Goal: Transaction & Acquisition: Purchase product/service

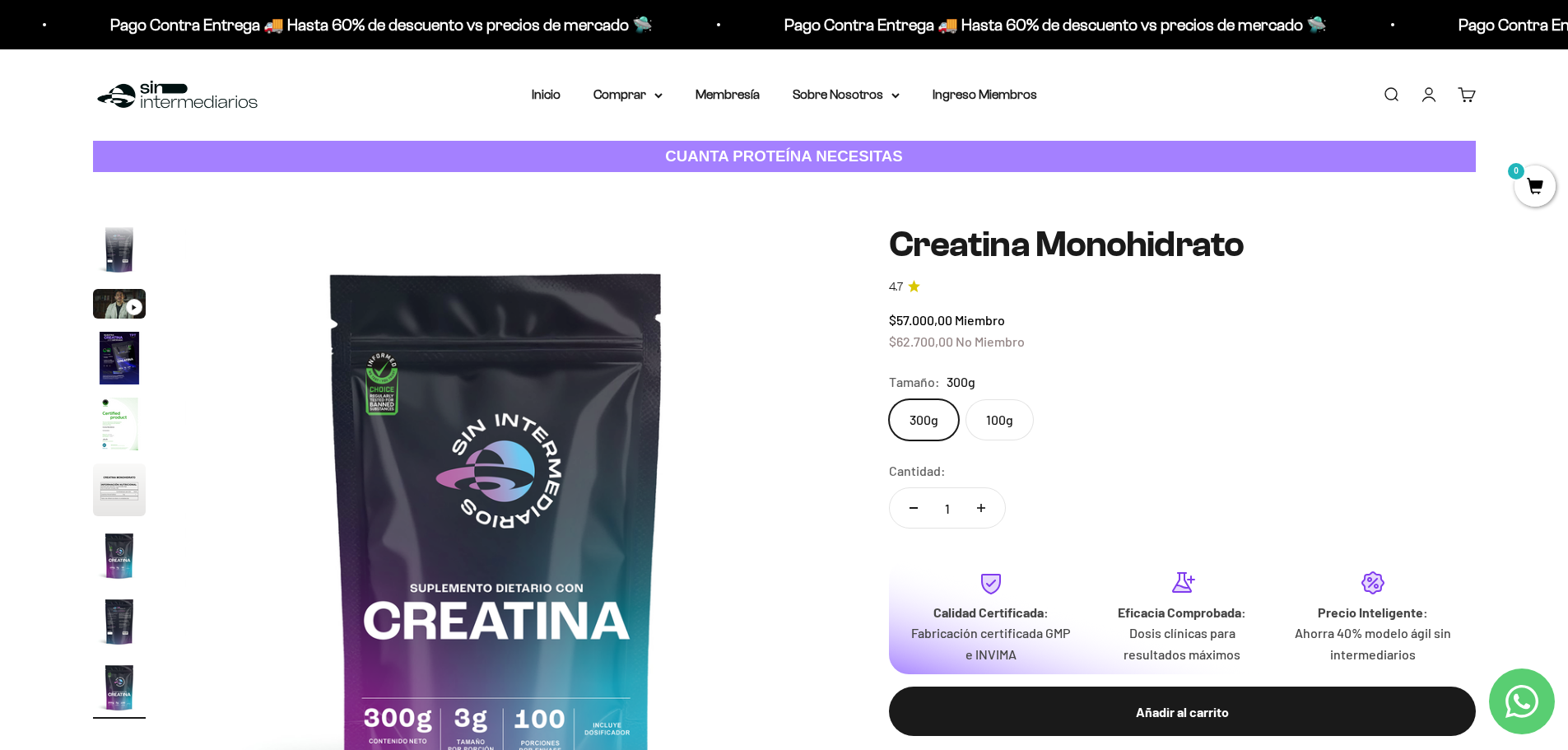
click at [111, 364] on img "Ir al artículo 4" at bounding box center [119, 358] width 52 height 52
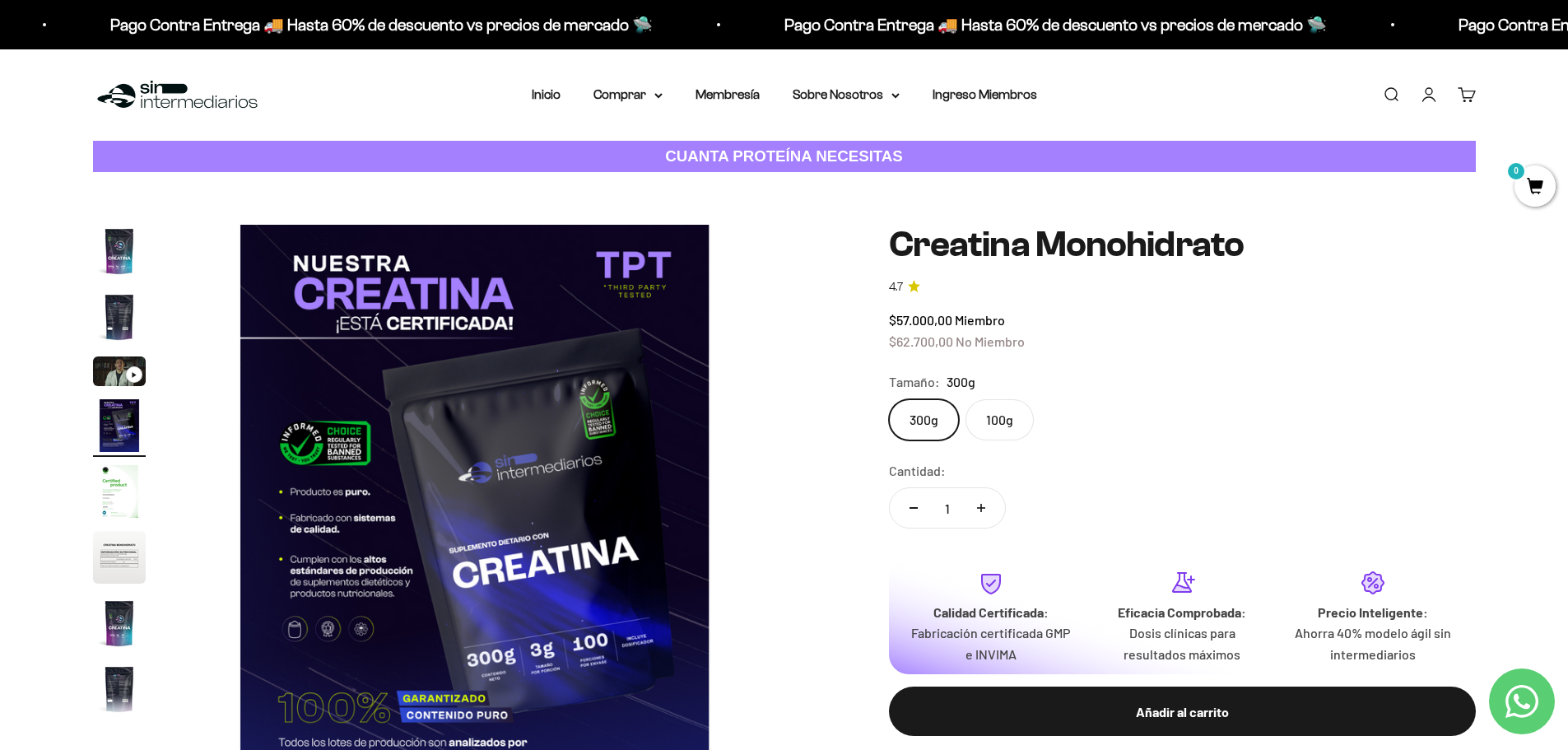
scroll to position [0, 1934]
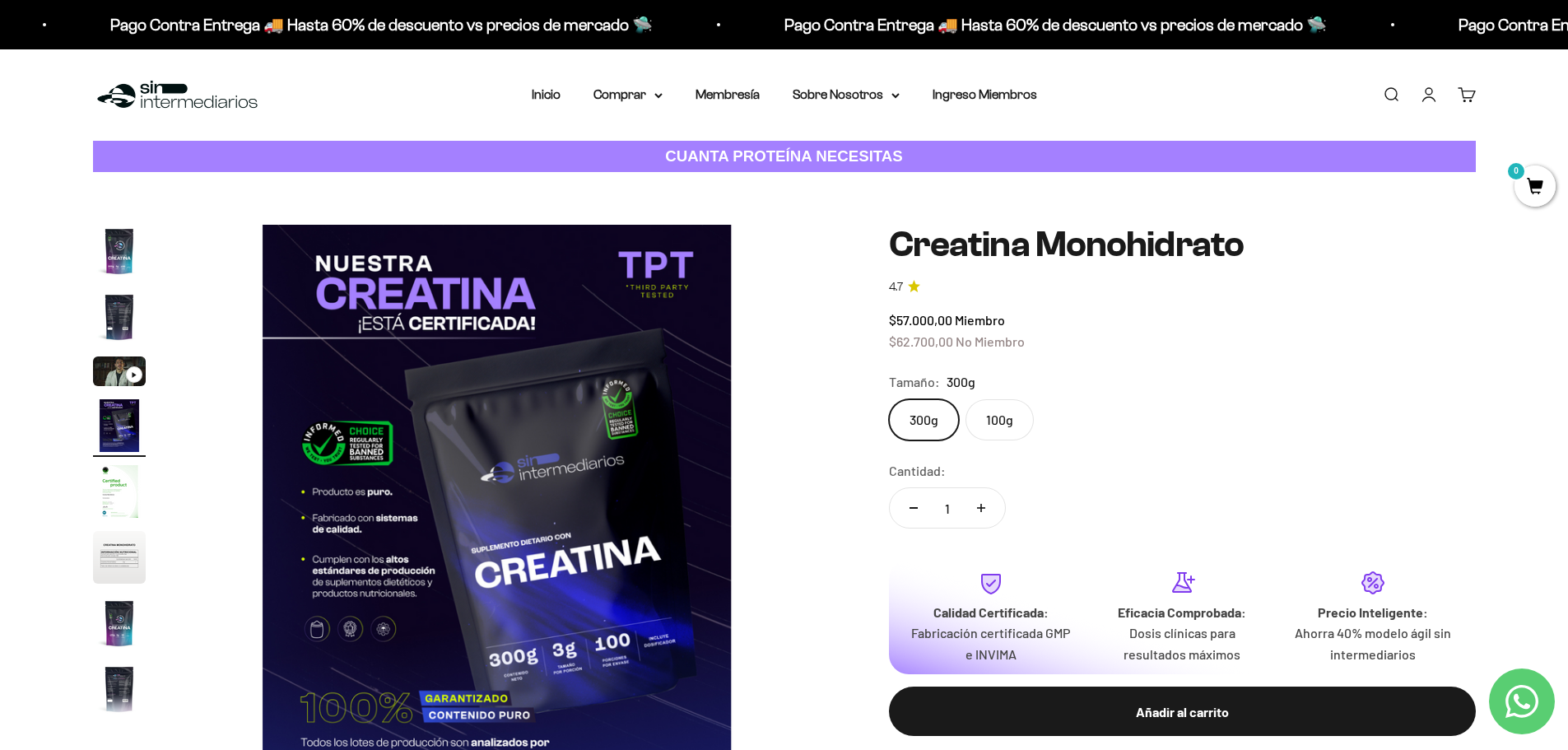
click at [129, 503] on img "Ir al artículo 5" at bounding box center [119, 492] width 52 height 52
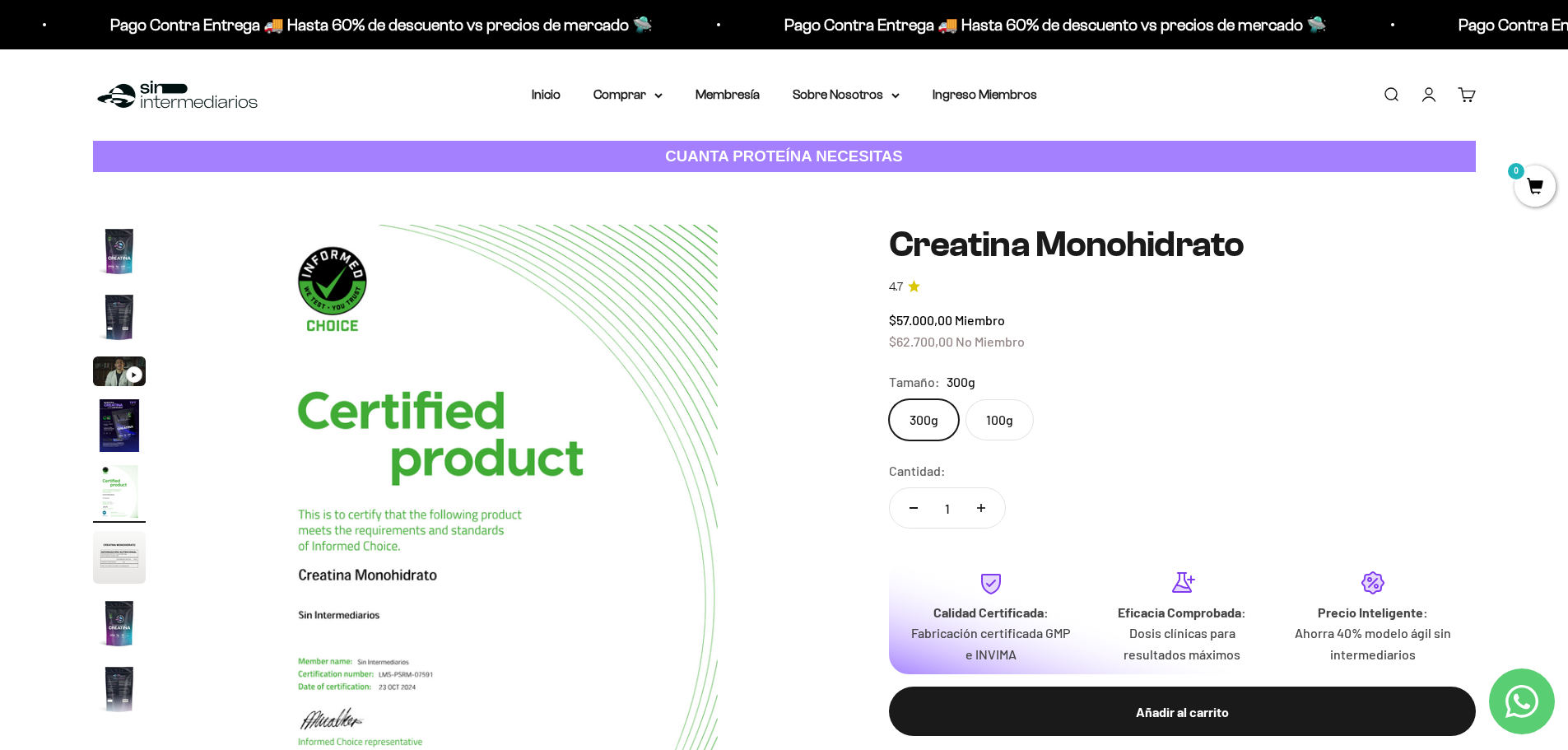
click at [127, 531] on img "Ir al artículo 6" at bounding box center [119, 557] width 52 height 52
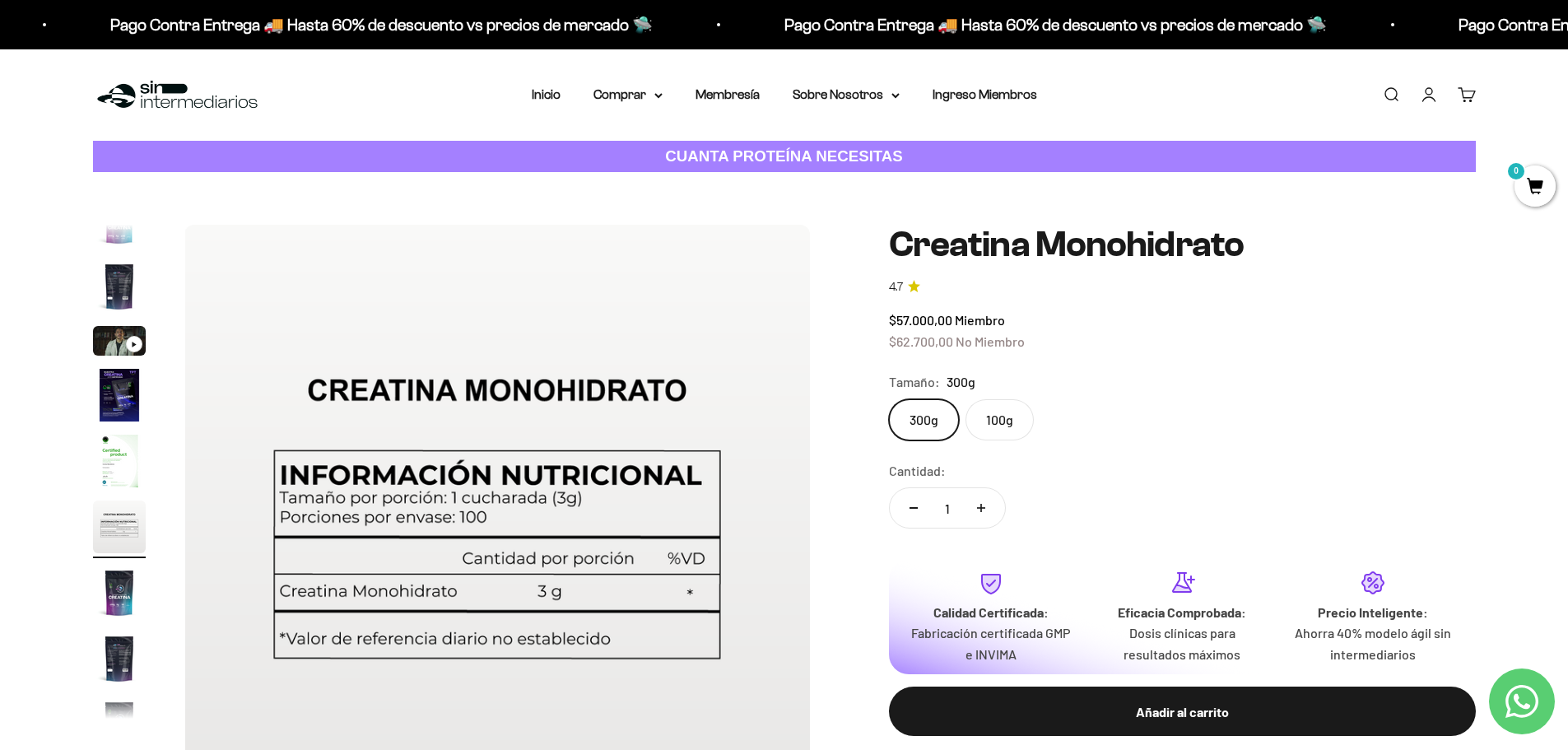
scroll to position [68, 0]
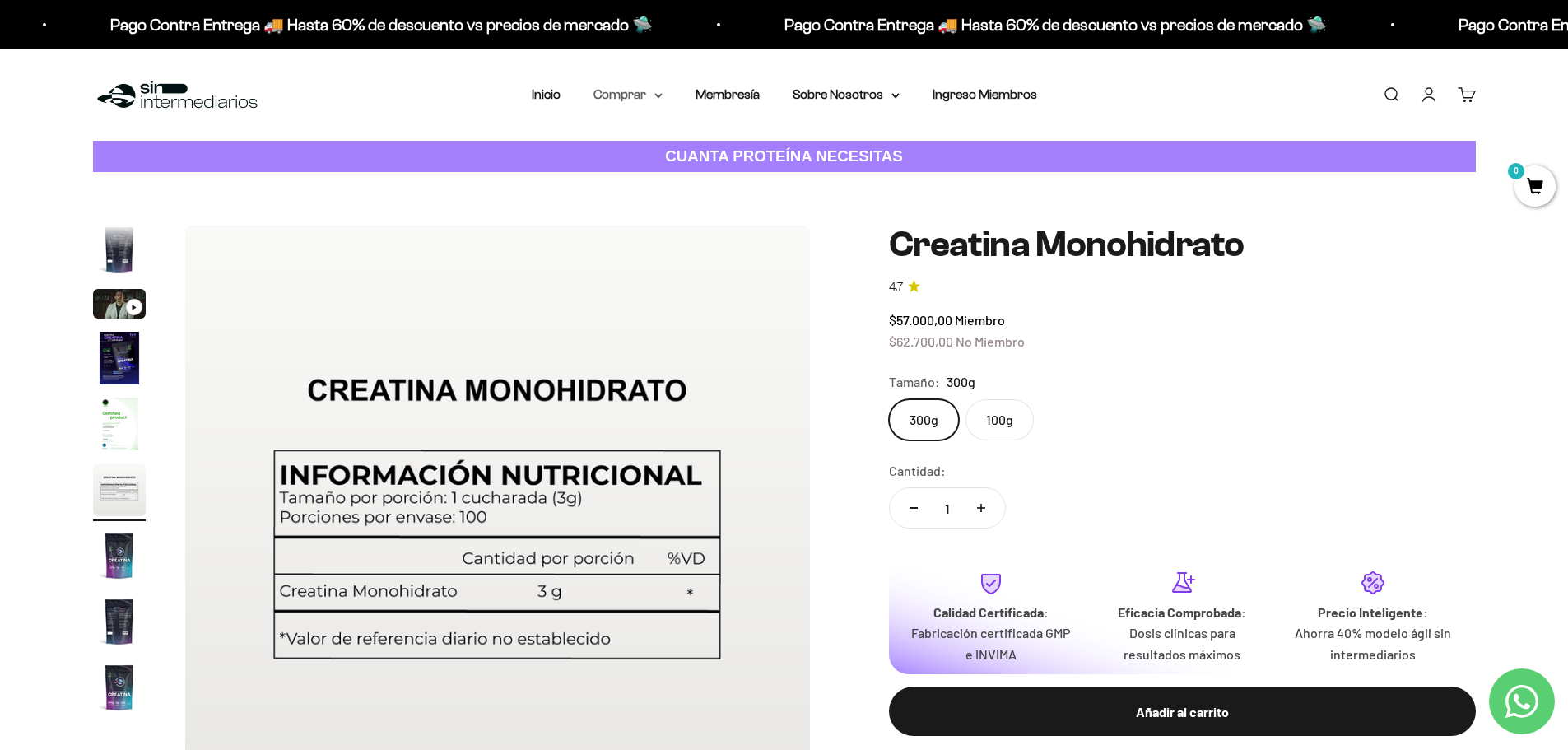
click at [652, 89] on summary "Comprar" at bounding box center [628, 94] width 69 height 21
click at [681, 142] on summary "Proteínas" at bounding box center [671, 147] width 136 height 21
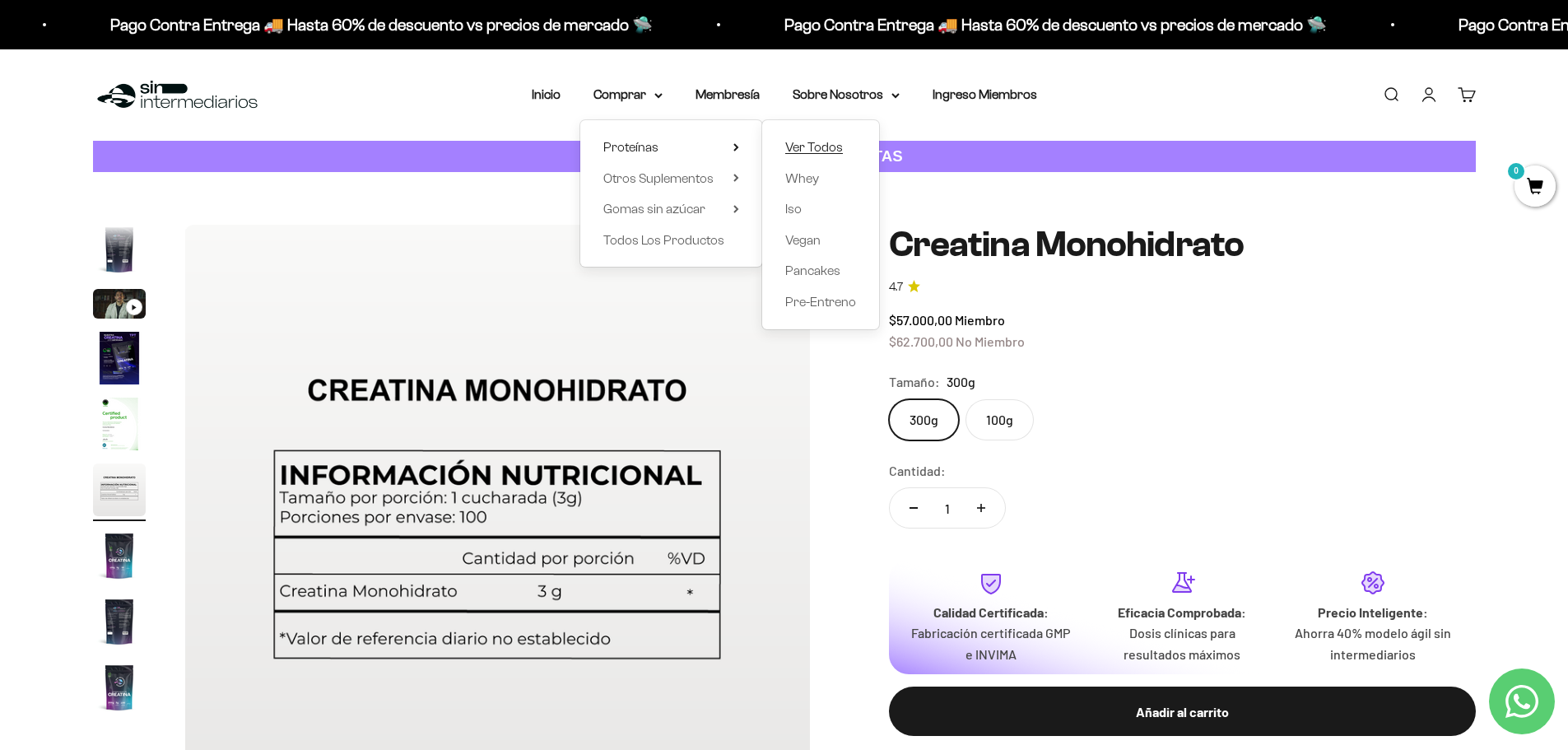
click at [818, 152] on span "Ver Todos" at bounding box center [814, 147] width 57 height 14
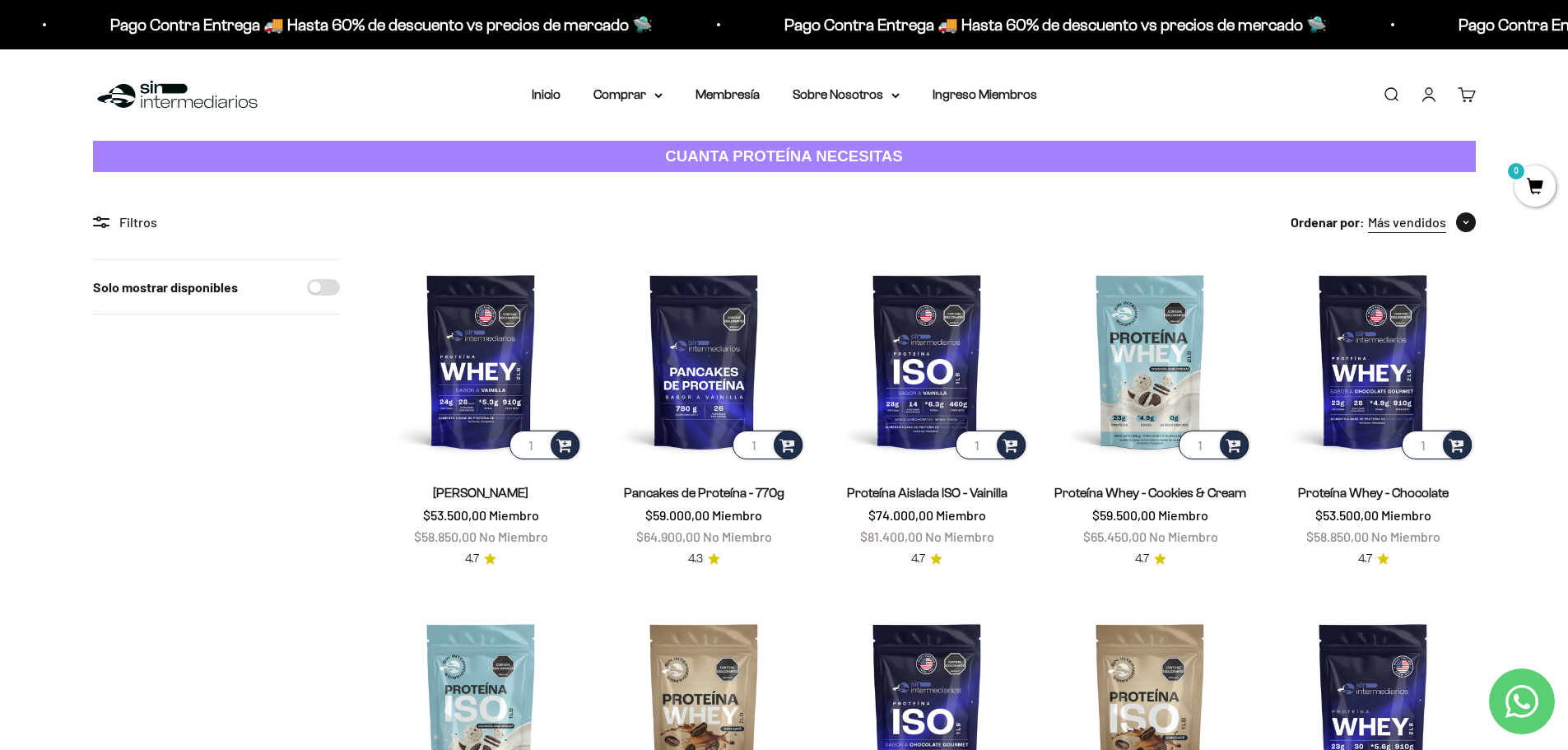
click at [1438, 223] on span "Más vendidos" at bounding box center [1407, 222] width 79 height 21
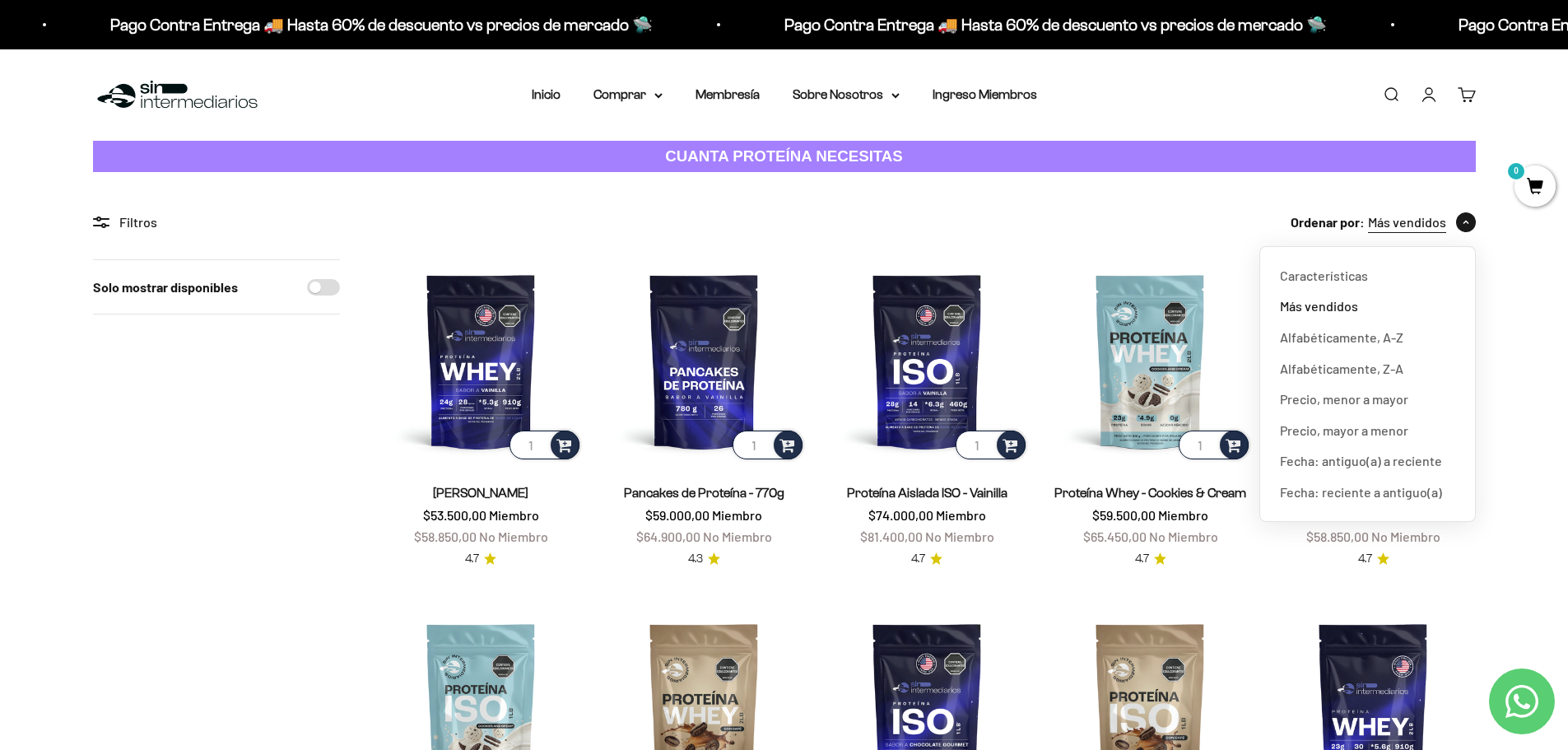
click at [1437, 223] on span "Más vendidos" at bounding box center [1407, 222] width 79 height 21
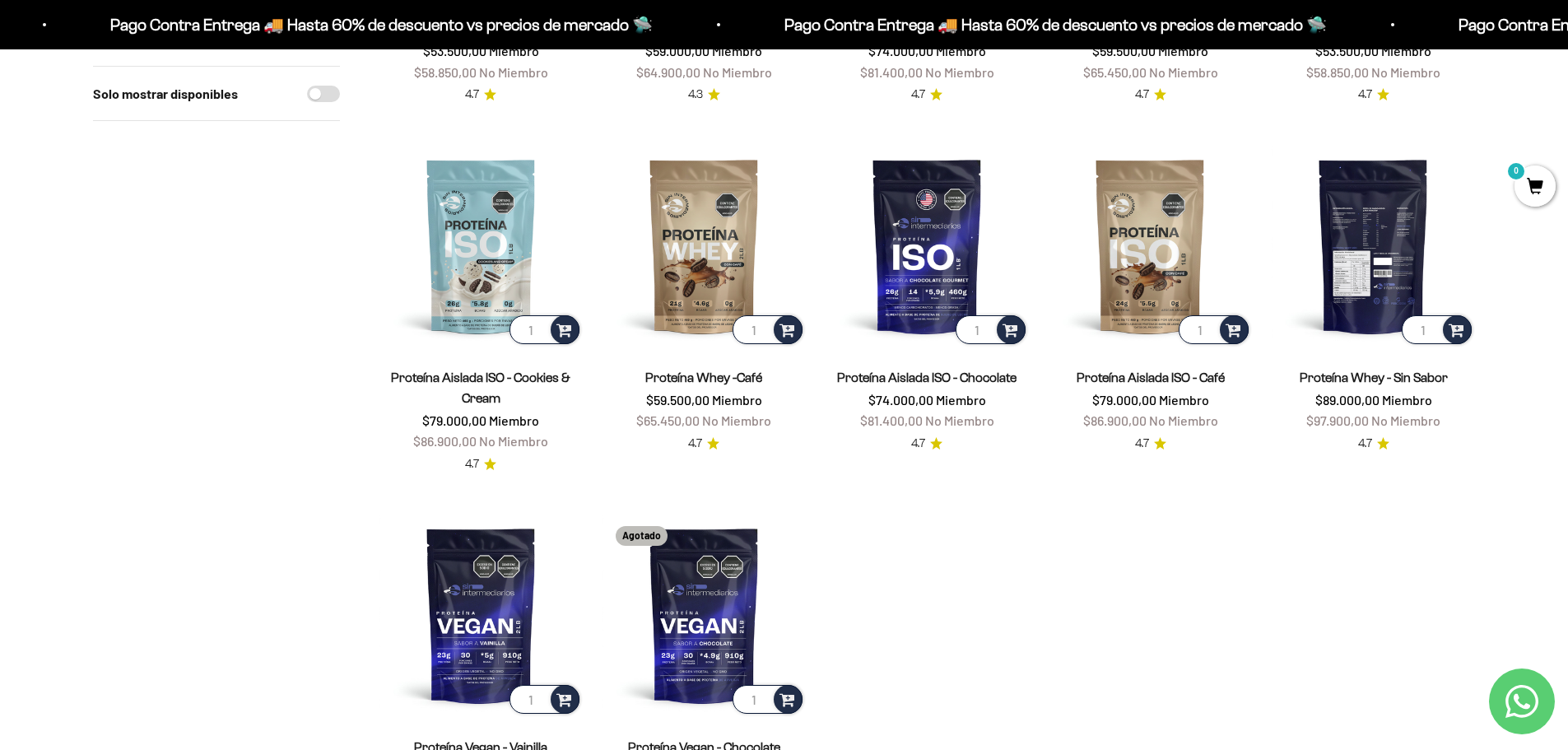
scroll to position [411, 0]
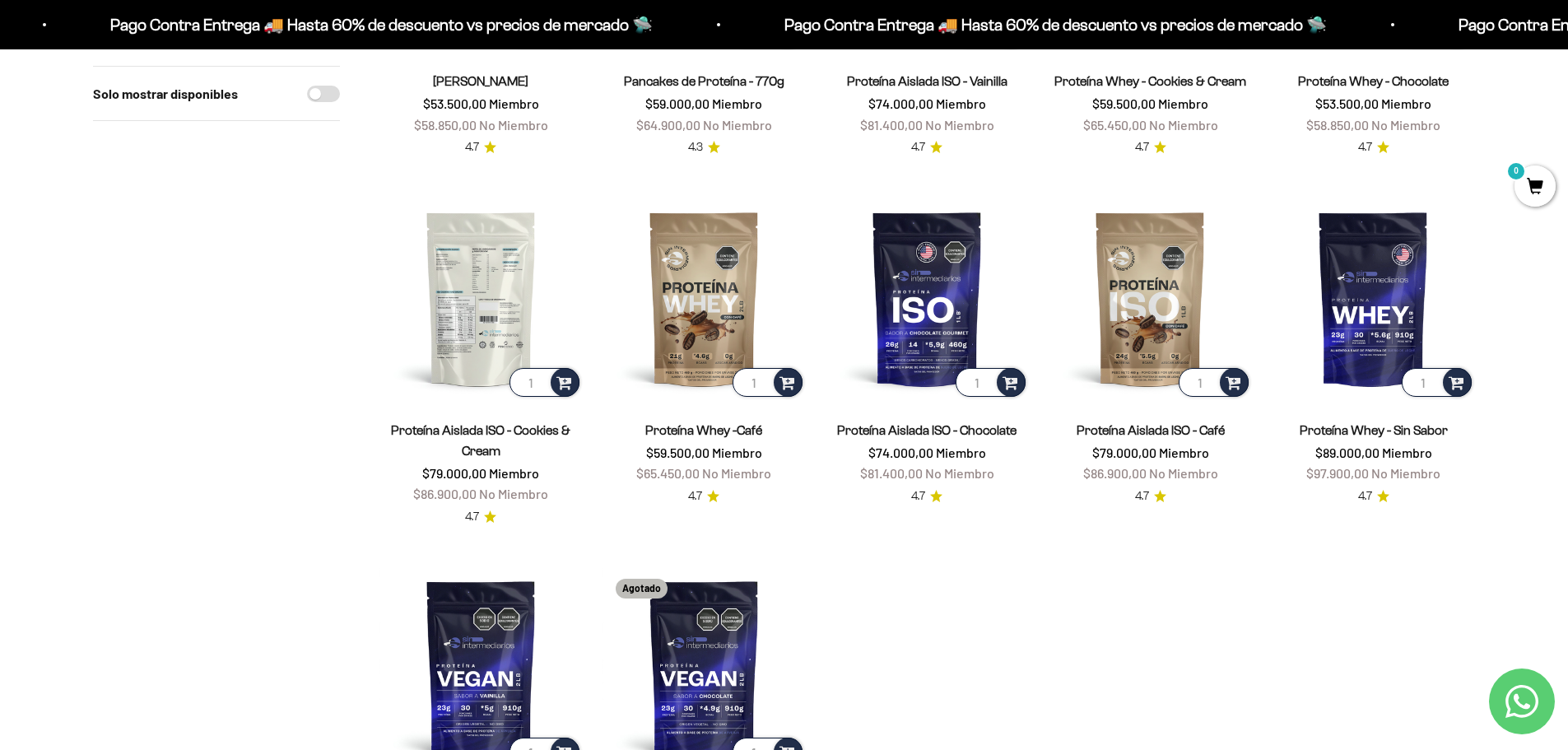
click at [476, 328] on img at bounding box center [480, 298] width 203 height 204
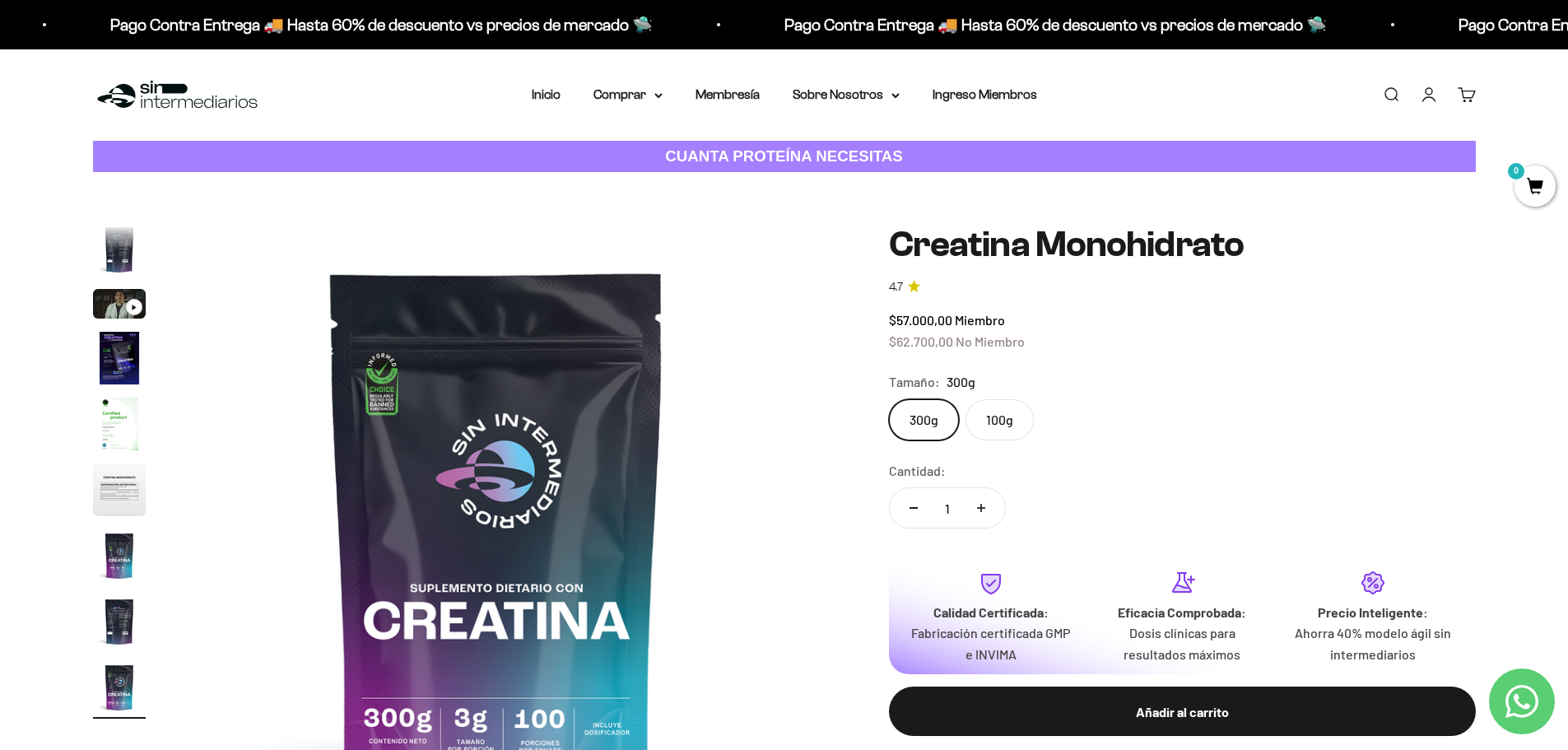
click at [589, 102] on nav "Inicio Comprar Proteínas Ver Todos Whey Iso Vegan" at bounding box center [784, 94] width 506 height 21
click at [642, 101] on summary "Comprar" at bounding box center [628, 94] width 69 height 21
click at [647, 146] on span "Proteínas" at bounding box center [631, 147] width 55 height 14
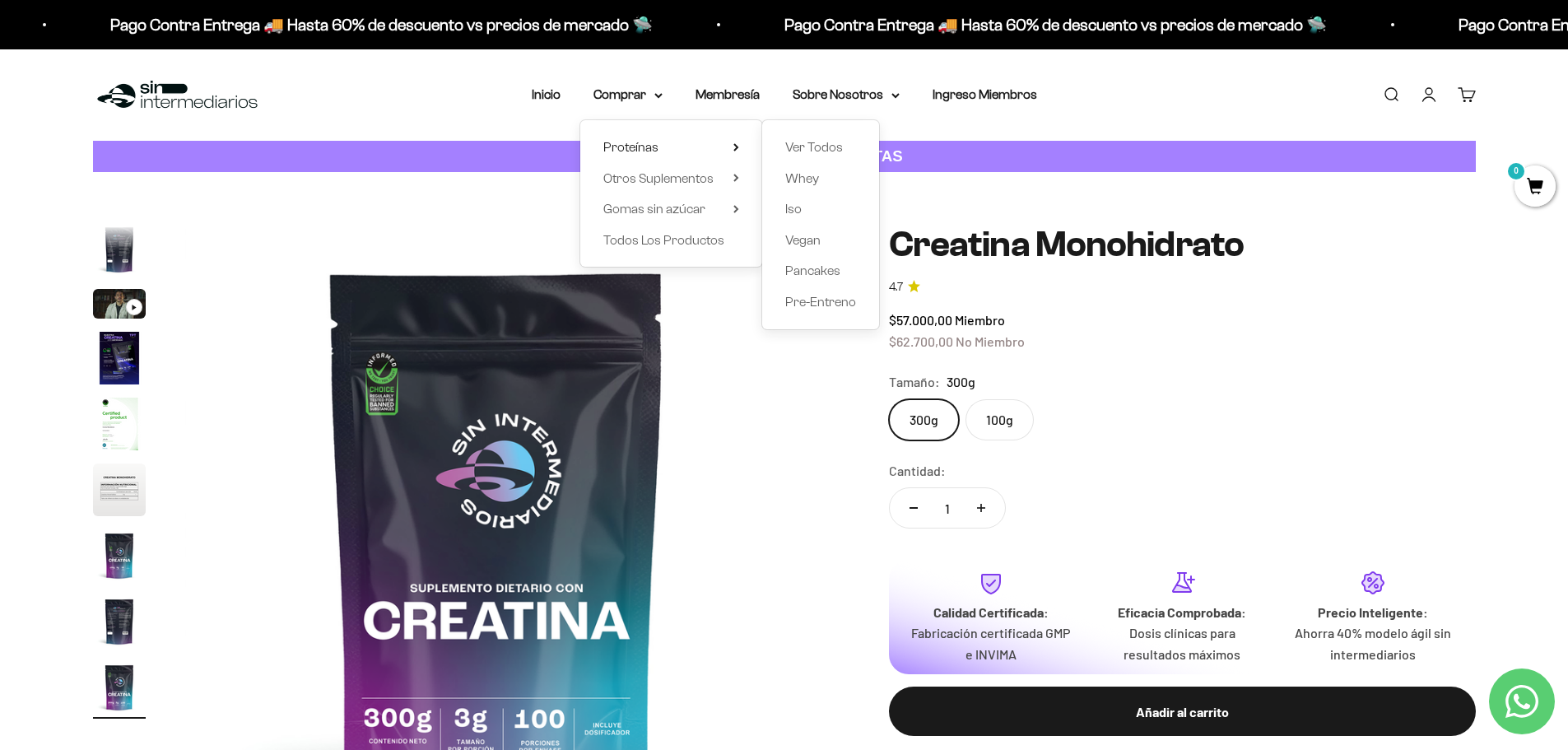
click at [859, 147] on div "Ver Todos Whey Iso Vegan Pancakes Pre-Entreno" at bounding box center [821, 225] width 117 height 209
click at [820, 146] on span "Ver Todos" at bounding box center [814, 147] width 57 height 14
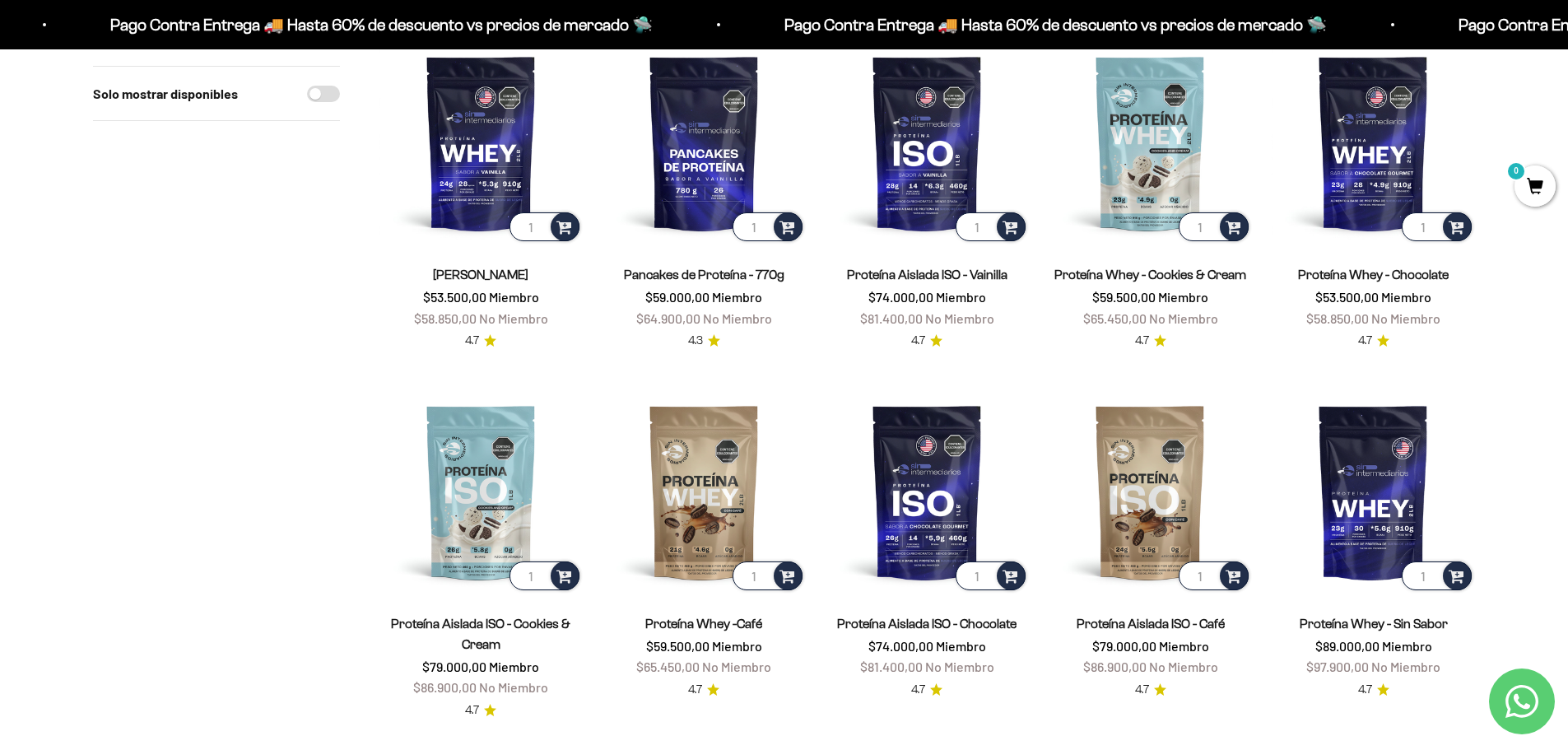
scroll to position [247, 0]
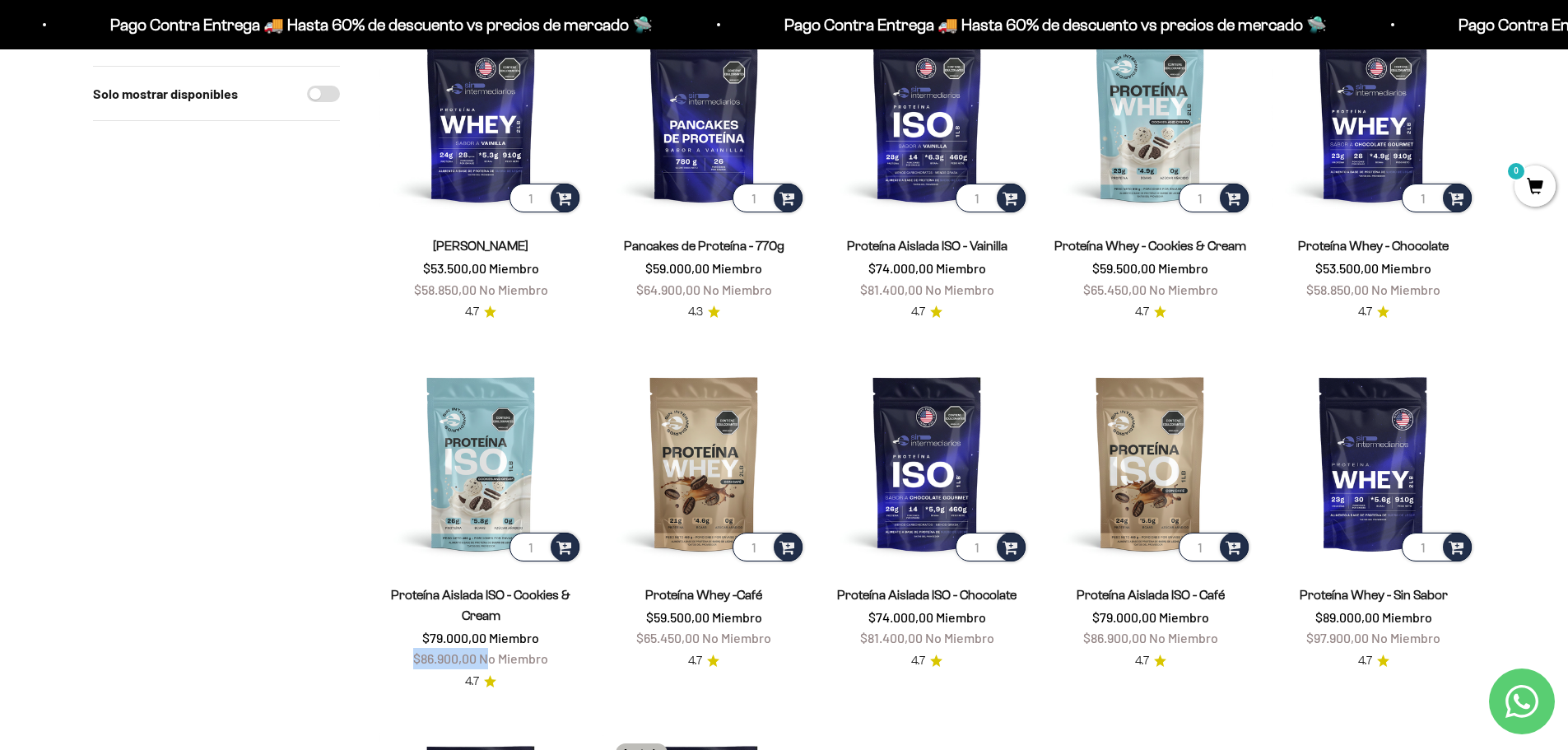
drag, startPoint x: 415, startPoint y: 659, endPoint x: 492, endPoint y: 664, distance: 77.2
click at [492, 664] on span "$86.900,00 No Miembro" at bounding box center [480, 658] width 135 height 16
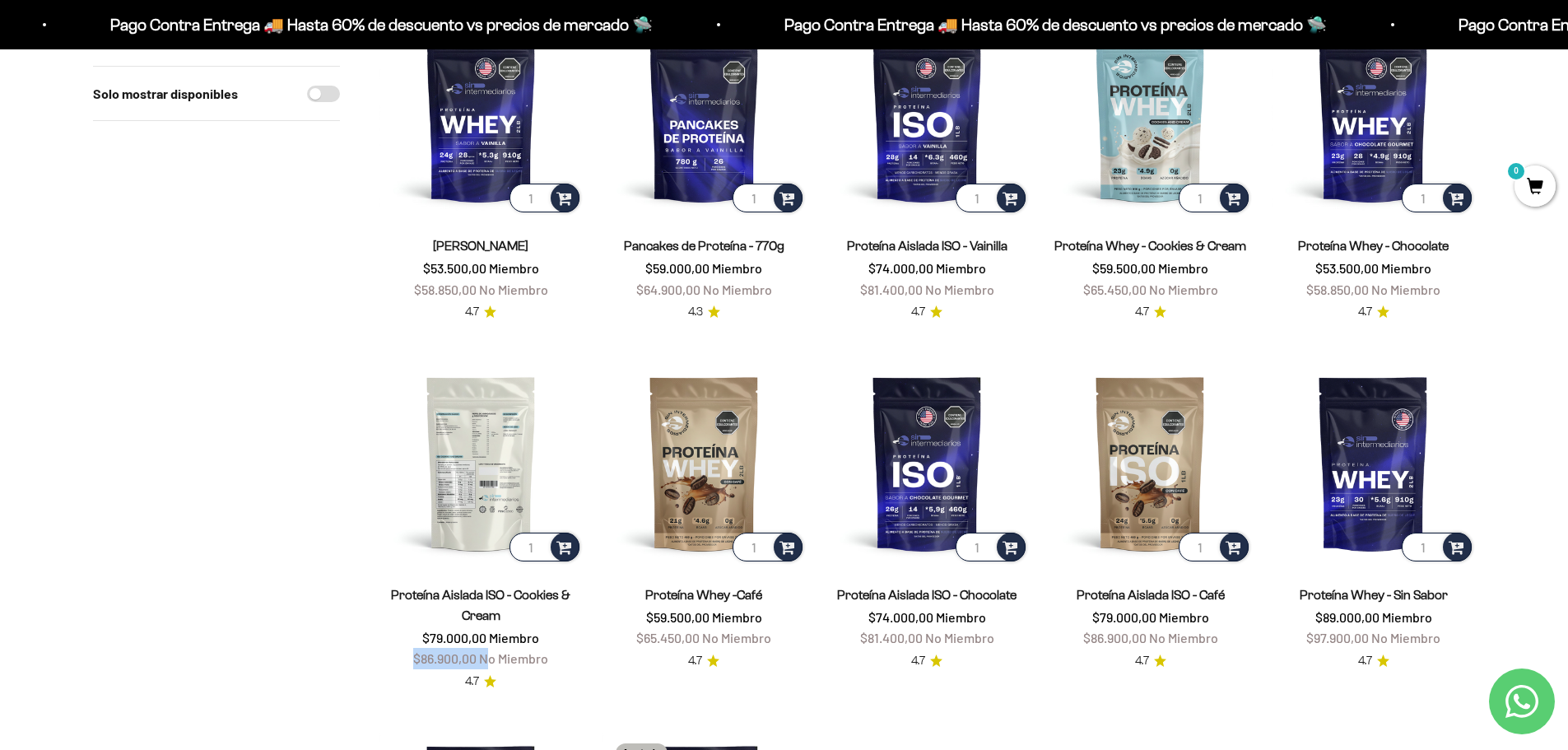
click at [499, 524] on img at bounding box center [480, 463] width 203 height 204
click at [471, 443] on img at bounding box center [480, 463] width 203 height 204
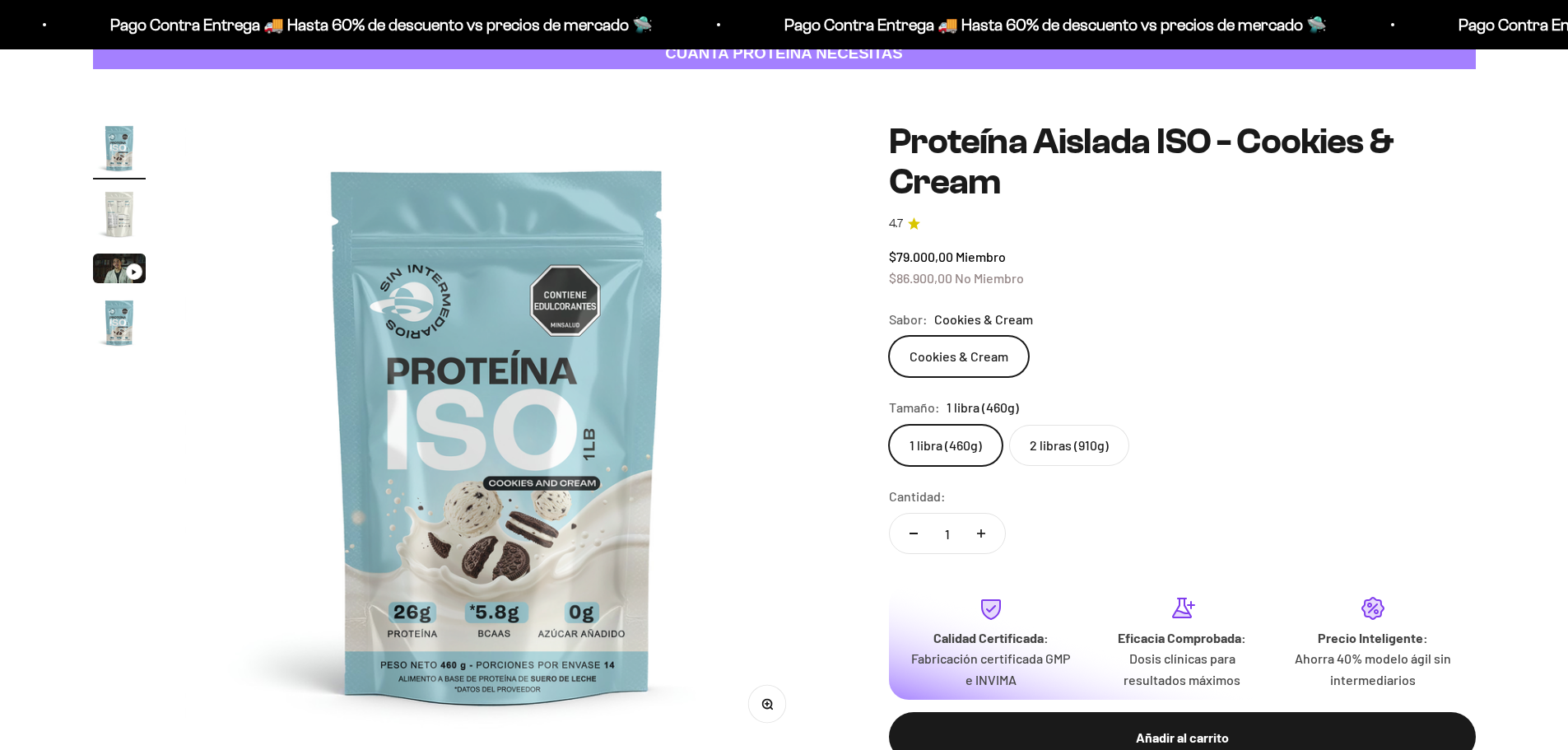
scroll to position [165, 0]
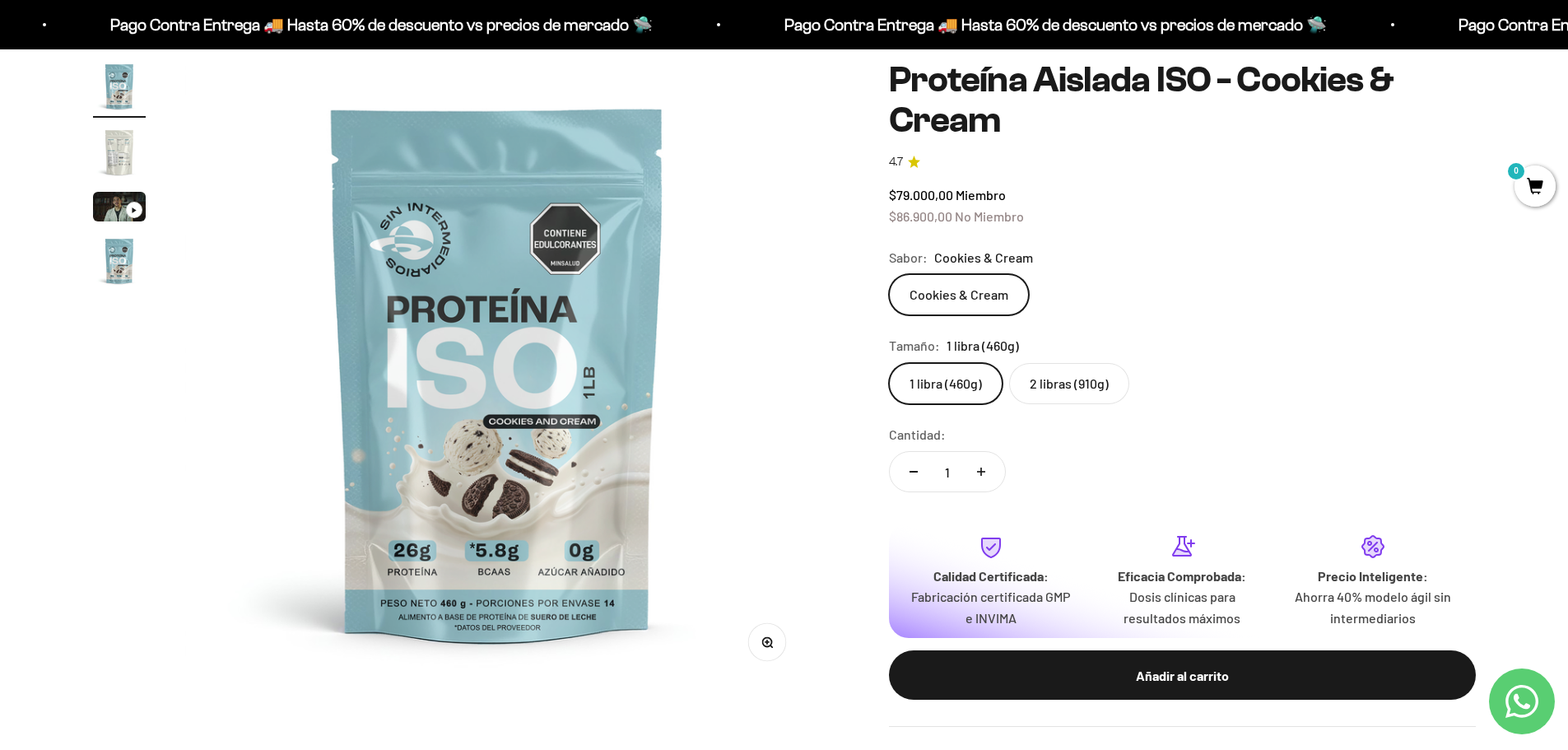
click at [1060, 394] on label "2 libras (910g)" at bounding box center [1069, 383] width 120 height 41
click at [889, 363] on input "2 libras (910g)" at bounding box center [888, 362] width 1 height 1
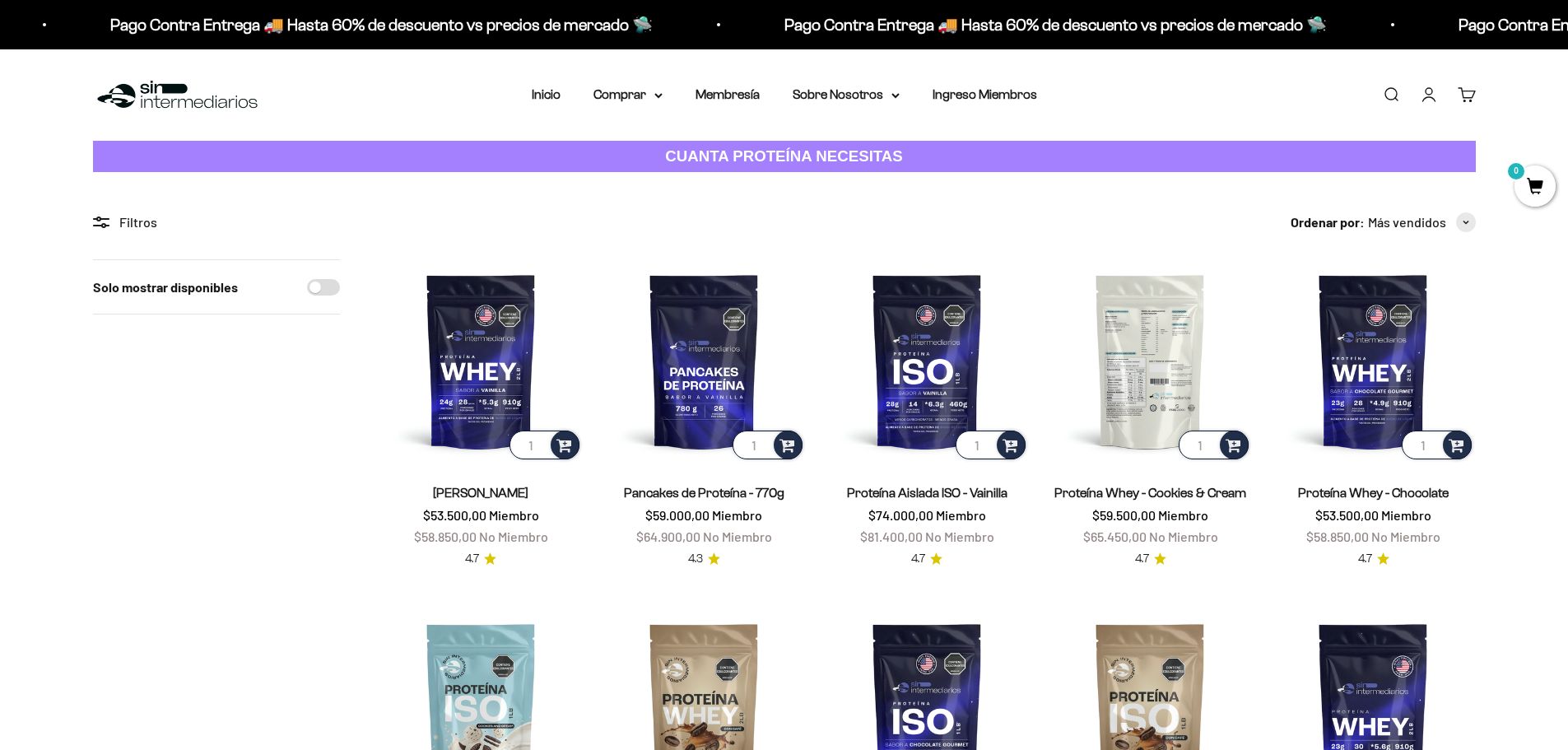
click at [1126, 370] on img at bounding box center [1150, 361] width 203 height 204
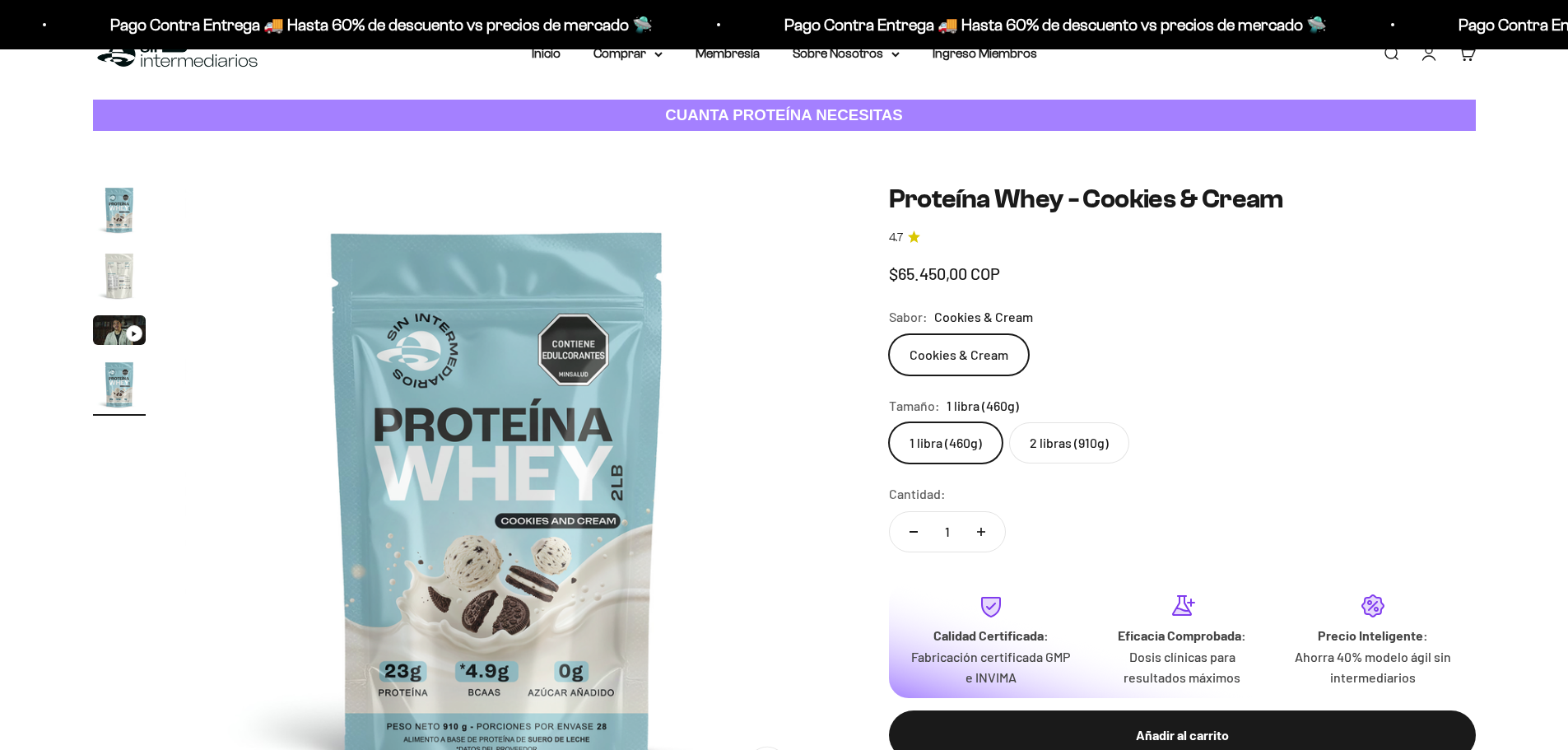
scroll to position [0, 1934]
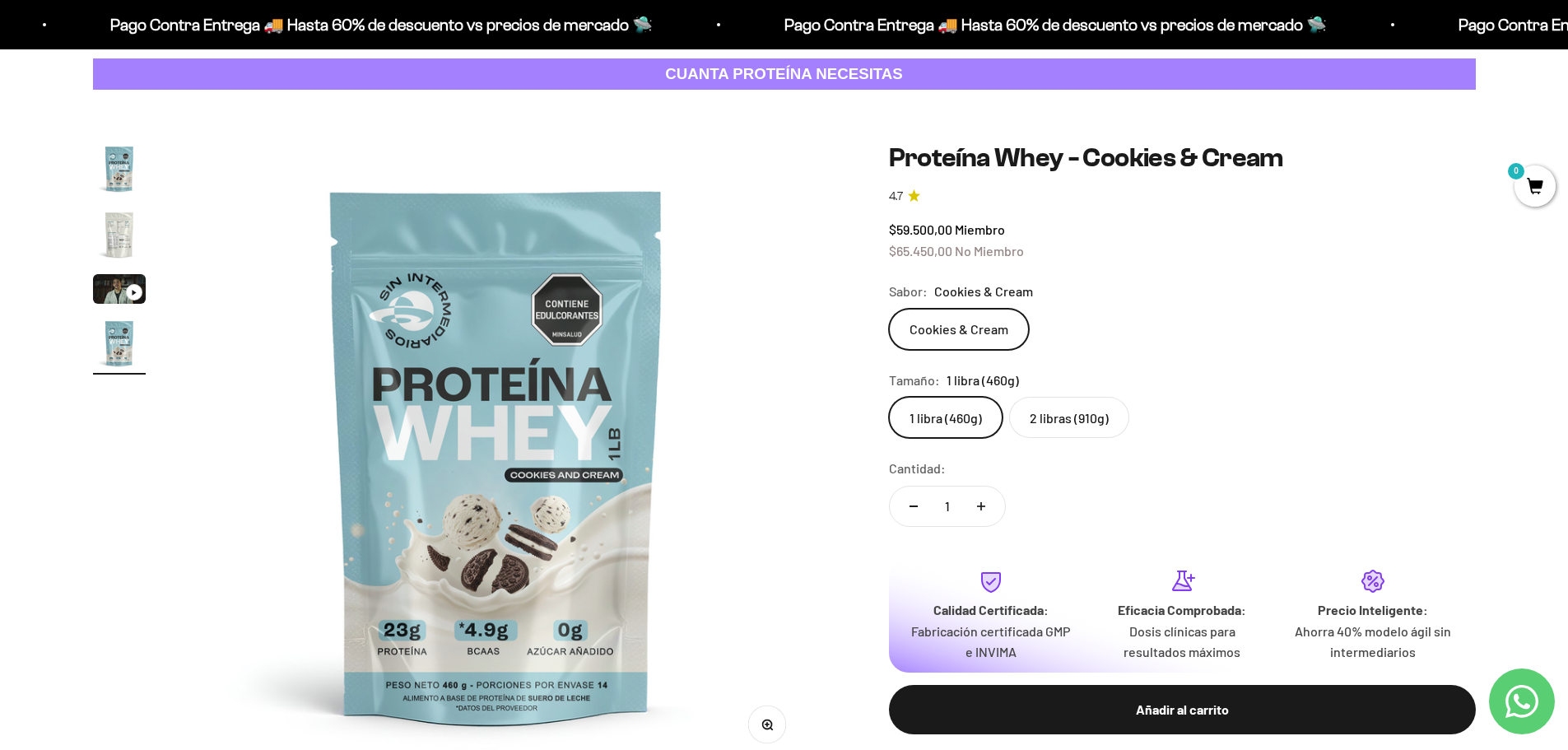
click at [1071, 391] on div "Tamaño: 1 libra (460g)" at bounding box center [1182, 380] width 587 height 21
click at [1099, 438] on label "2 libras (910g)" at bounding box center [1069, 417] width 120 height 41
click at [889, 397] on input "2 libras (910g)" at bounding box center [888, 396] width 1 height 1
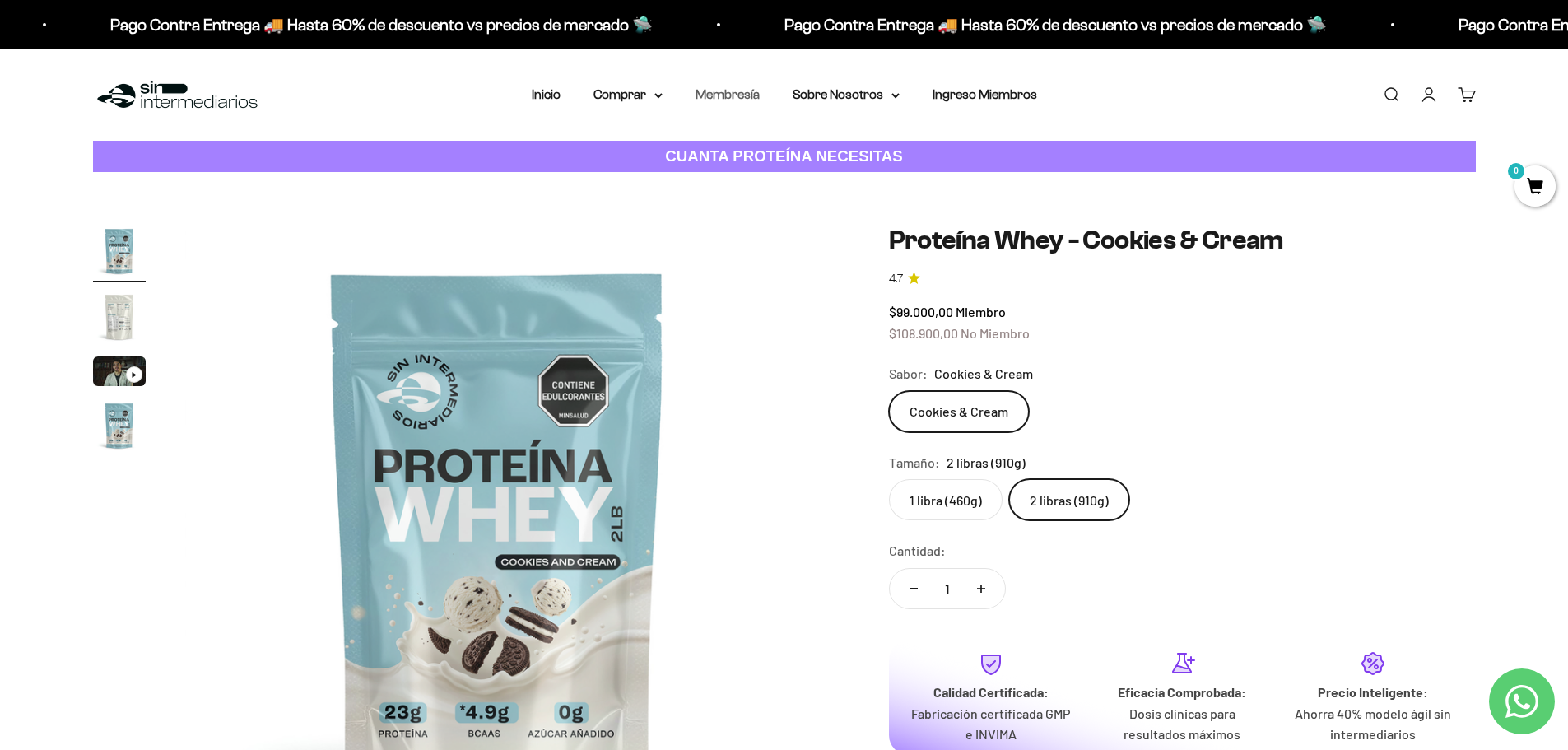
click at [740, 93] on link "Membresía" at bounding box center [728, 94] width 64 height 14
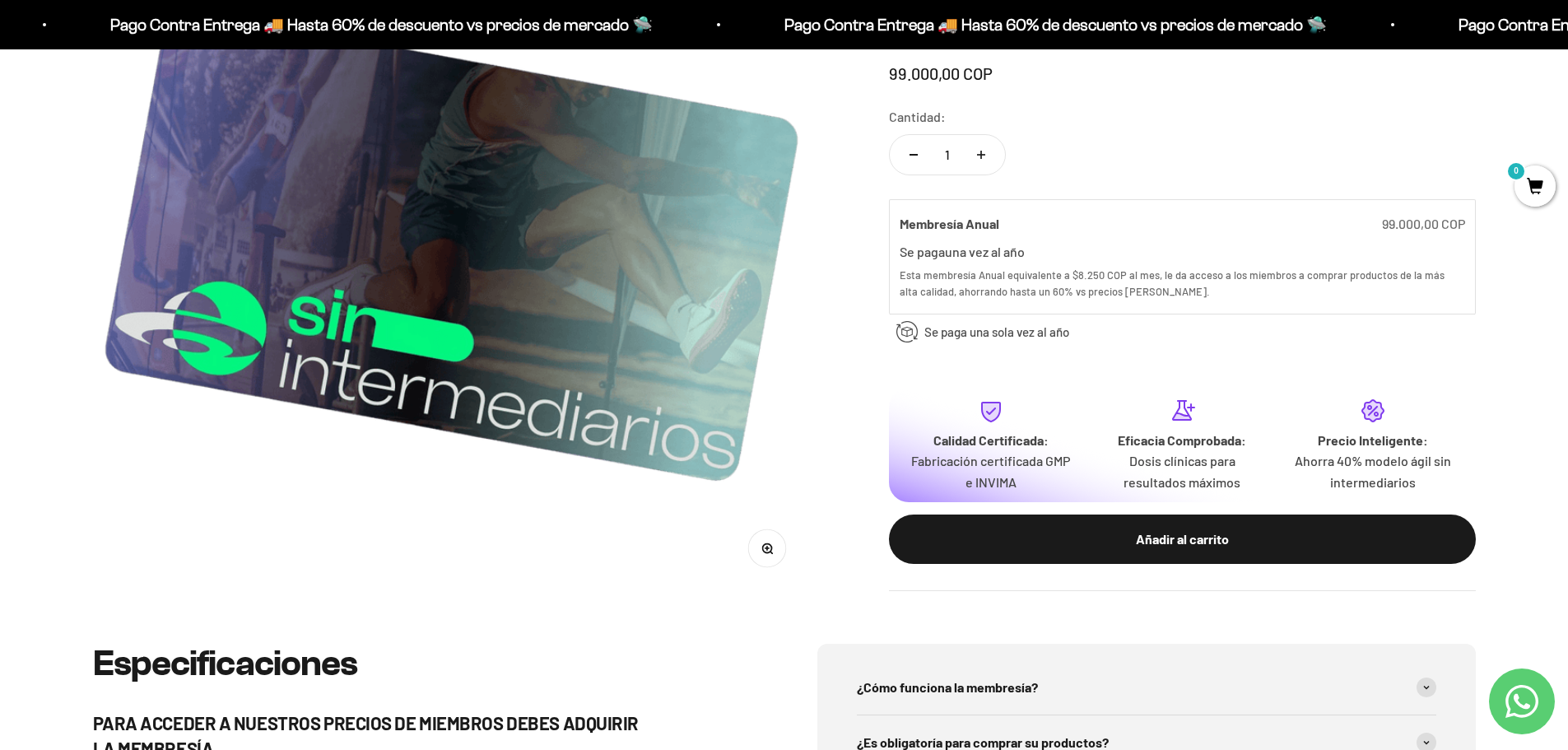
scroll to position [576, 0]
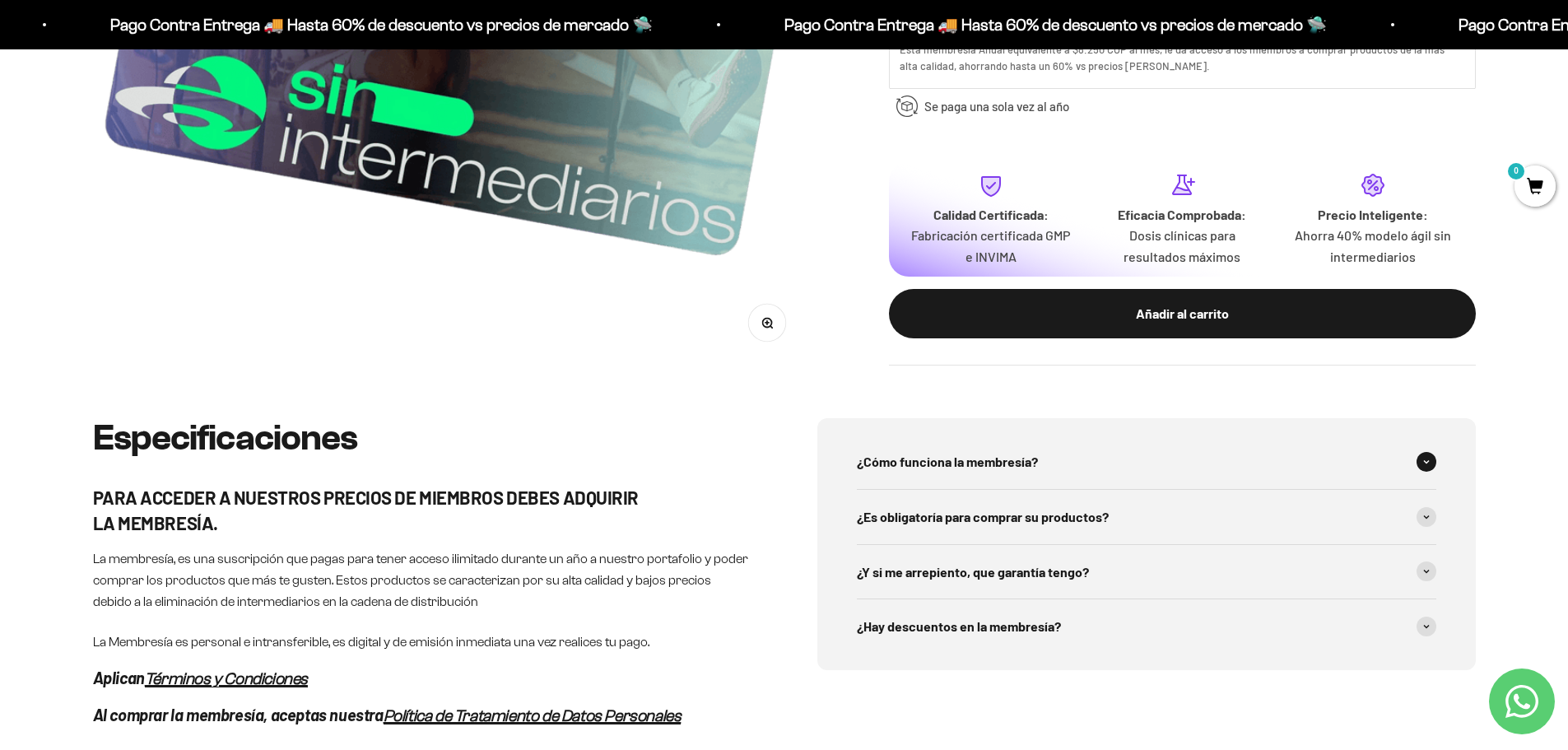
click at [1165, 443] on div "¿Cómo funciona la membresía?" at bounding box center [1147, 462] width 579 height 54
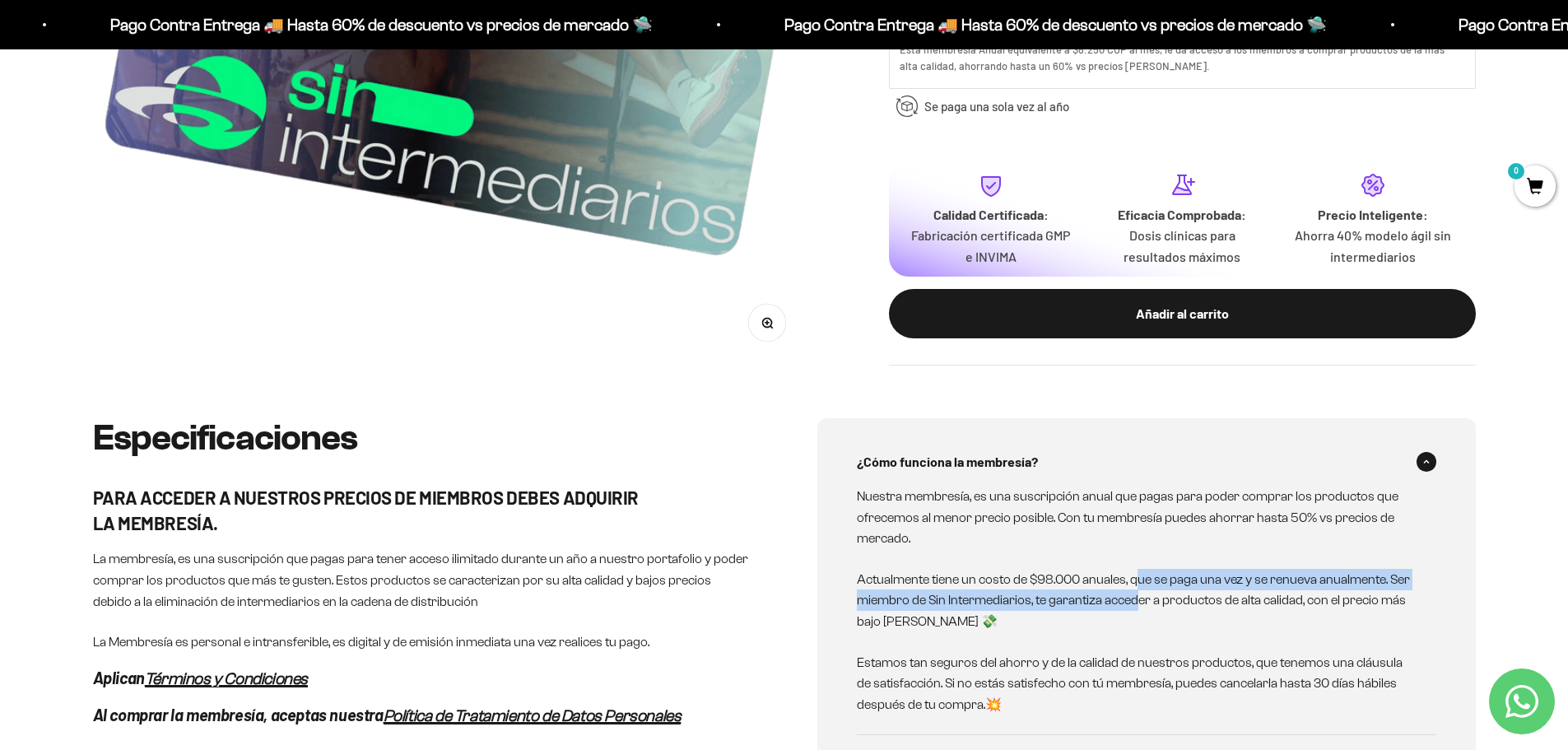
drag, startPoint x: 1134, startPoint y: 575, endPoint x: 1139, endPoint y: 598, distance: 23.5
click at [1139, 598] on p "Actualmente tiene un costo de $98.000 anuales, que se paga una vez y se renueva…" at bounding box center [1137, 601] width 560 height 63
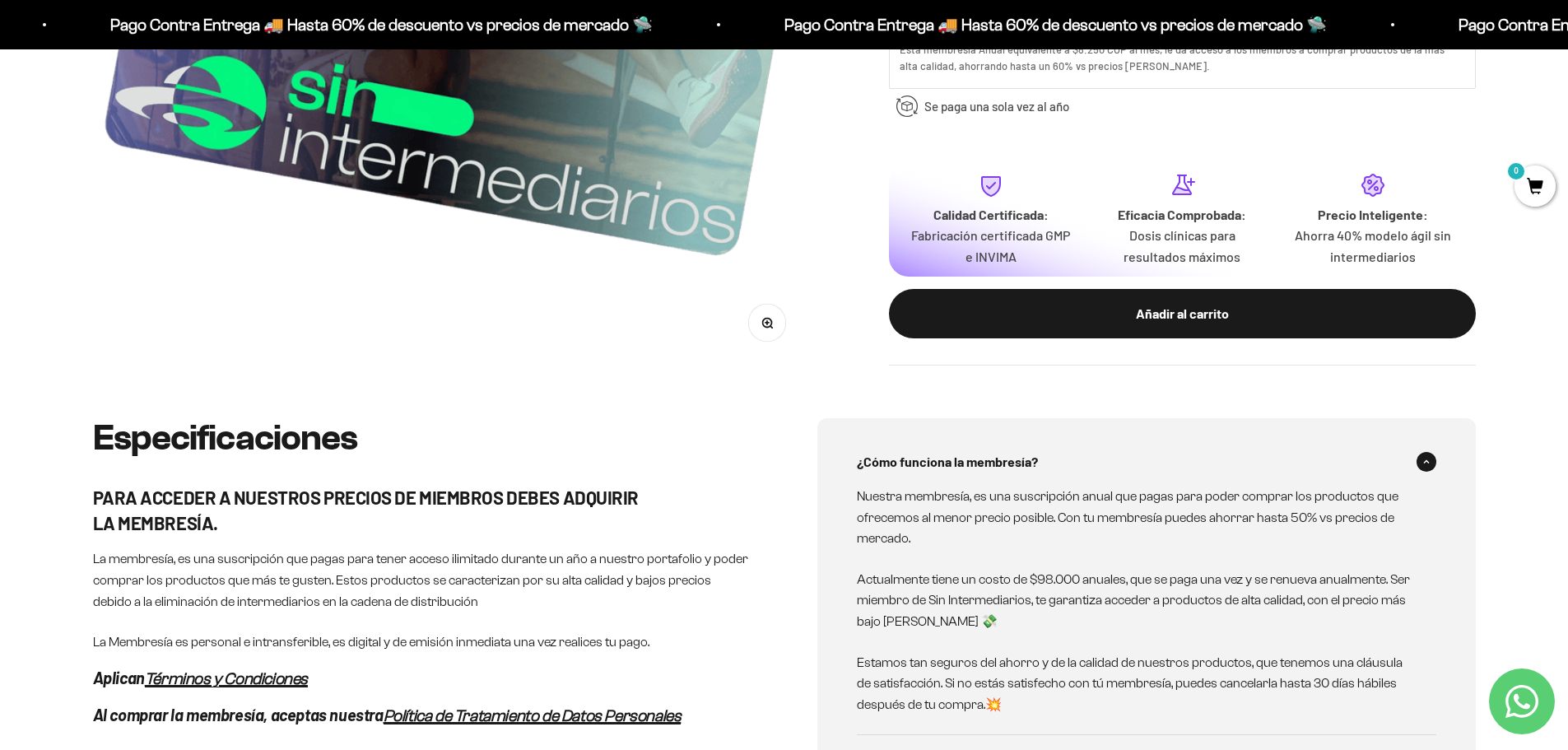
click at [945, 622] on p "Actualmente tiene un costo de $98.000 anuales, que se paga una vez y se renueva…" at bounding box center [1137, 601] width 560 height 63
drag, startPoint x: 1047, startPoint y: 596, endPoint x: 1045, endPoint y: 614, distance: 18.1
click at [1045, 614] on p "Actualmente tiene un costo de $98.000 anuales, que se paga una vez y se renueva…" at bounding box center [1137, 601] width 560 height 63
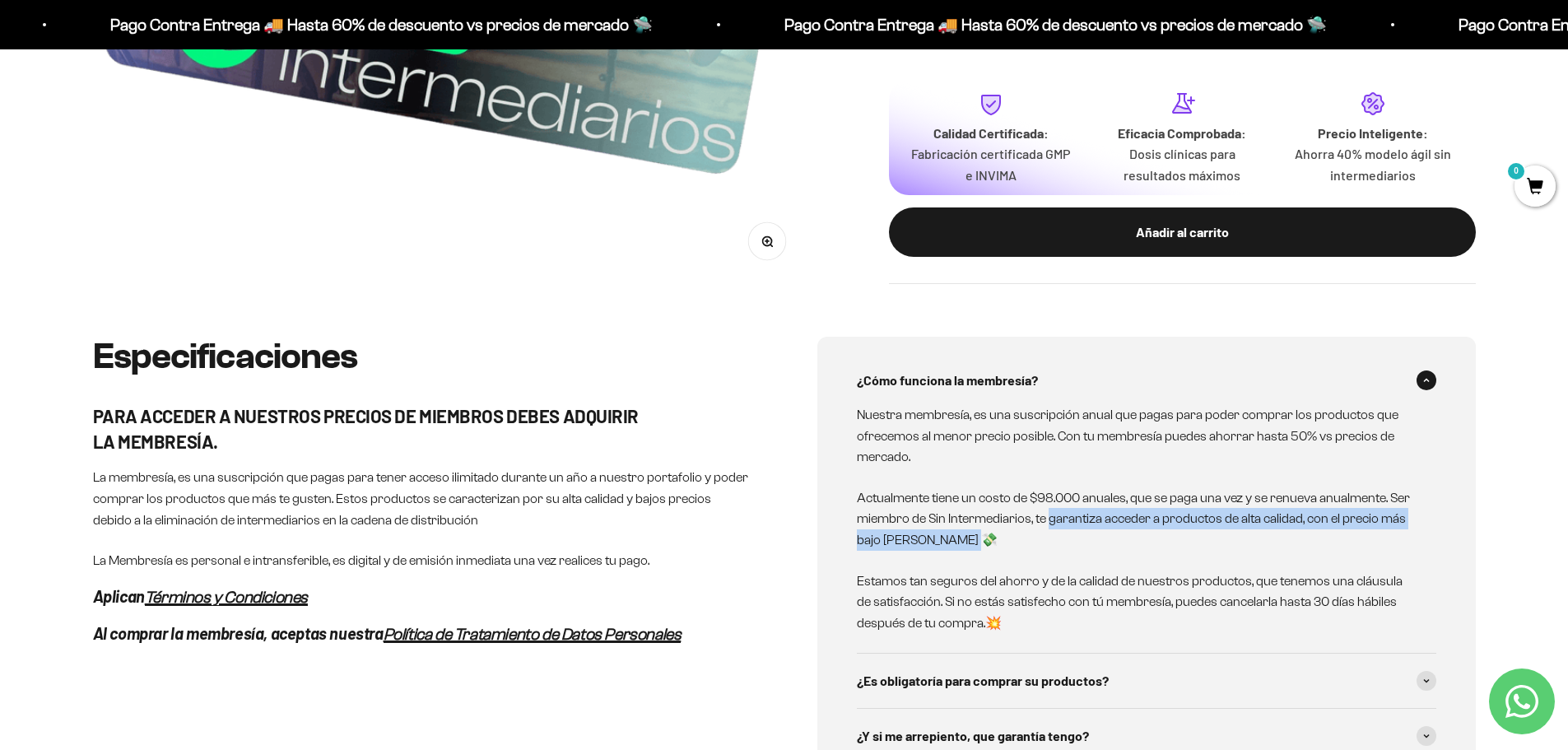
scroll to position [659, 0]
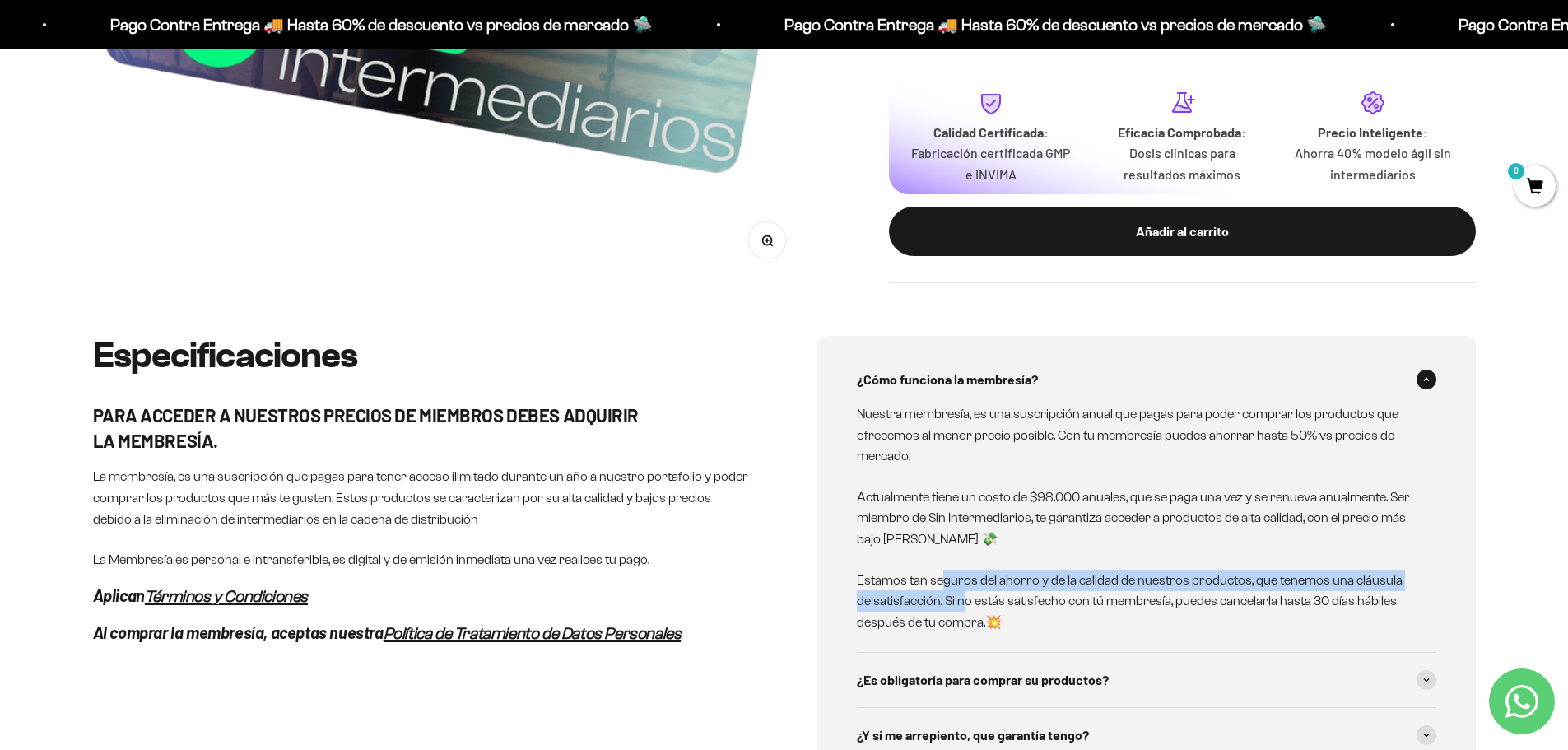
drag, startPoint x: 947, startPoint y: 598, endPoint x: 952, endPoint y: 610, distance: 13.0
click at [949, 605] on p "Estamos tan seguros del ahorro y de la calidad de nuestros productos, que tenem…" at bounding box center [1137, 601] width 560 height 63
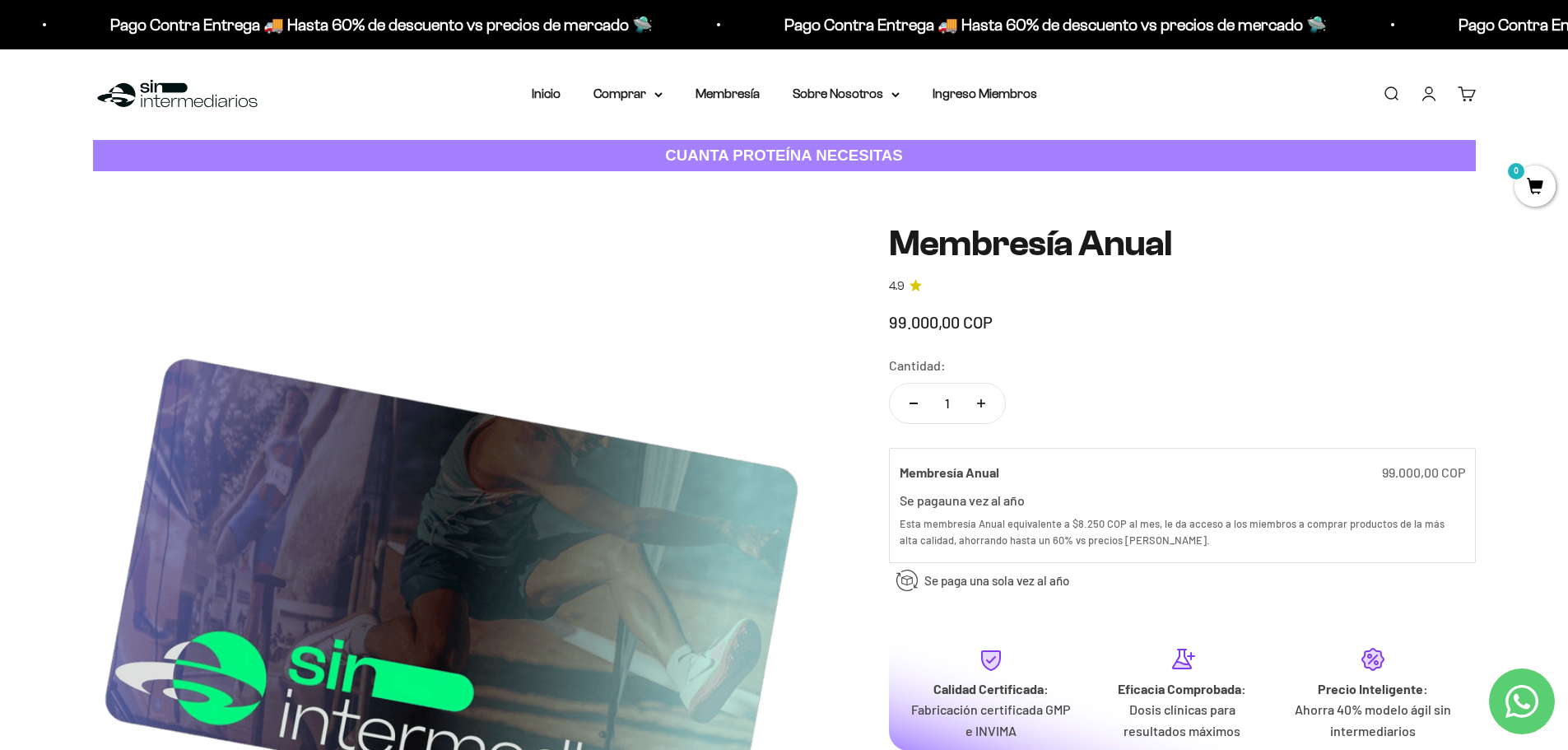
scroll to position [0, 0]
click at [642, 90] on summary "Comprar" at bounding box center [628, 94] width 69 height 21
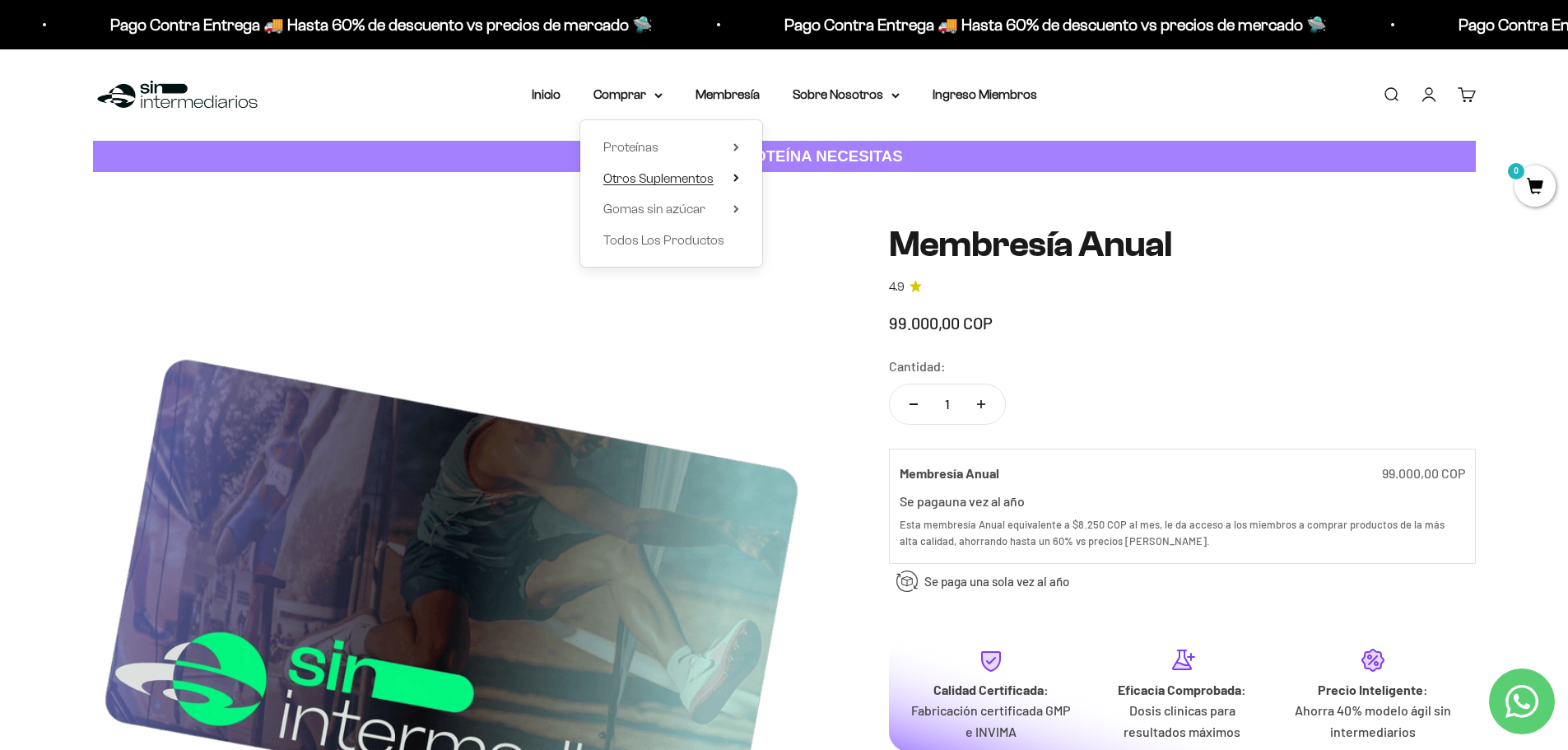
click at [636, 186] on span "Otros Suplementos" at bounding box center [659, 178] width 111 height 21
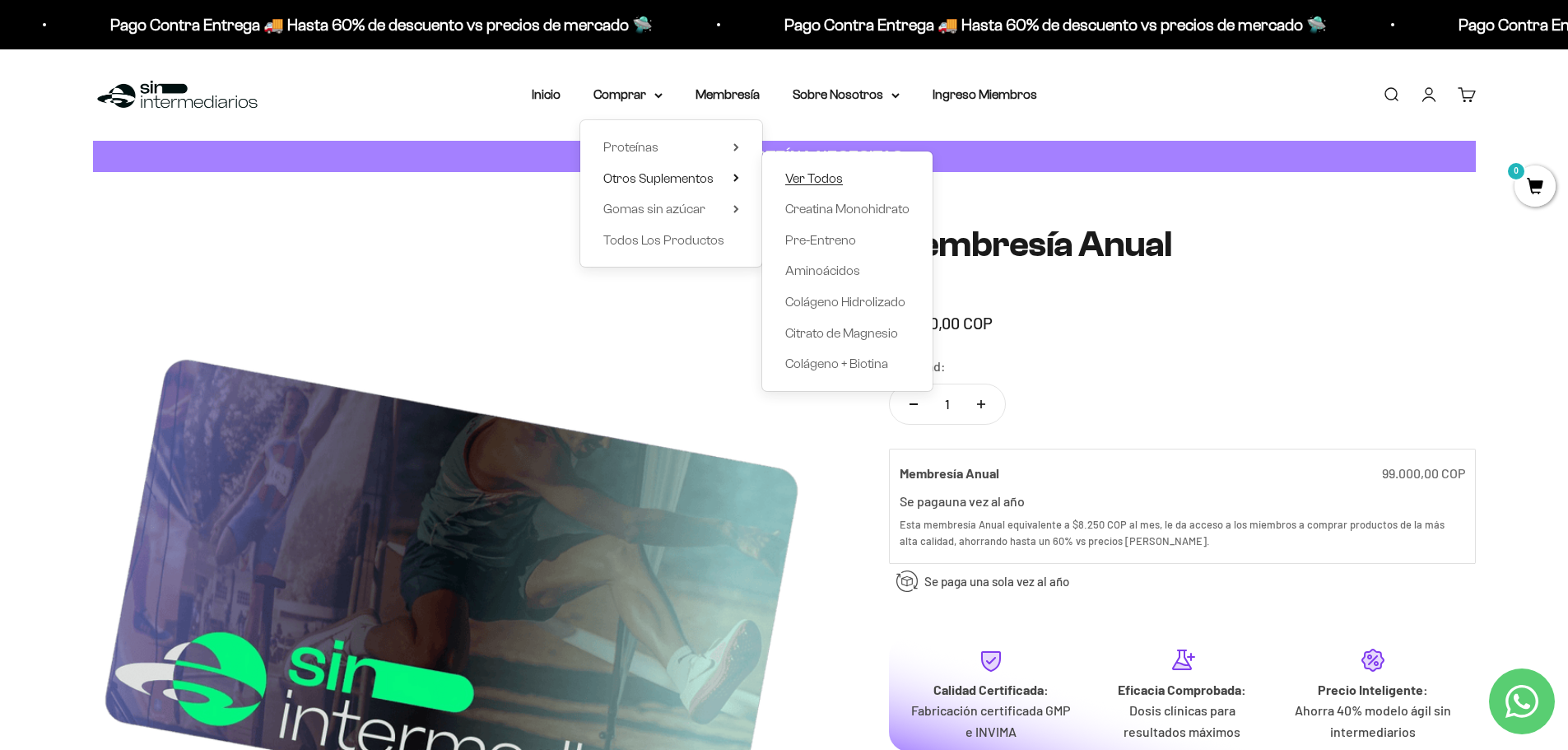
click at [831, 179] on span "Ver Todos" at bounding box center [814, 178] width 57 height 14
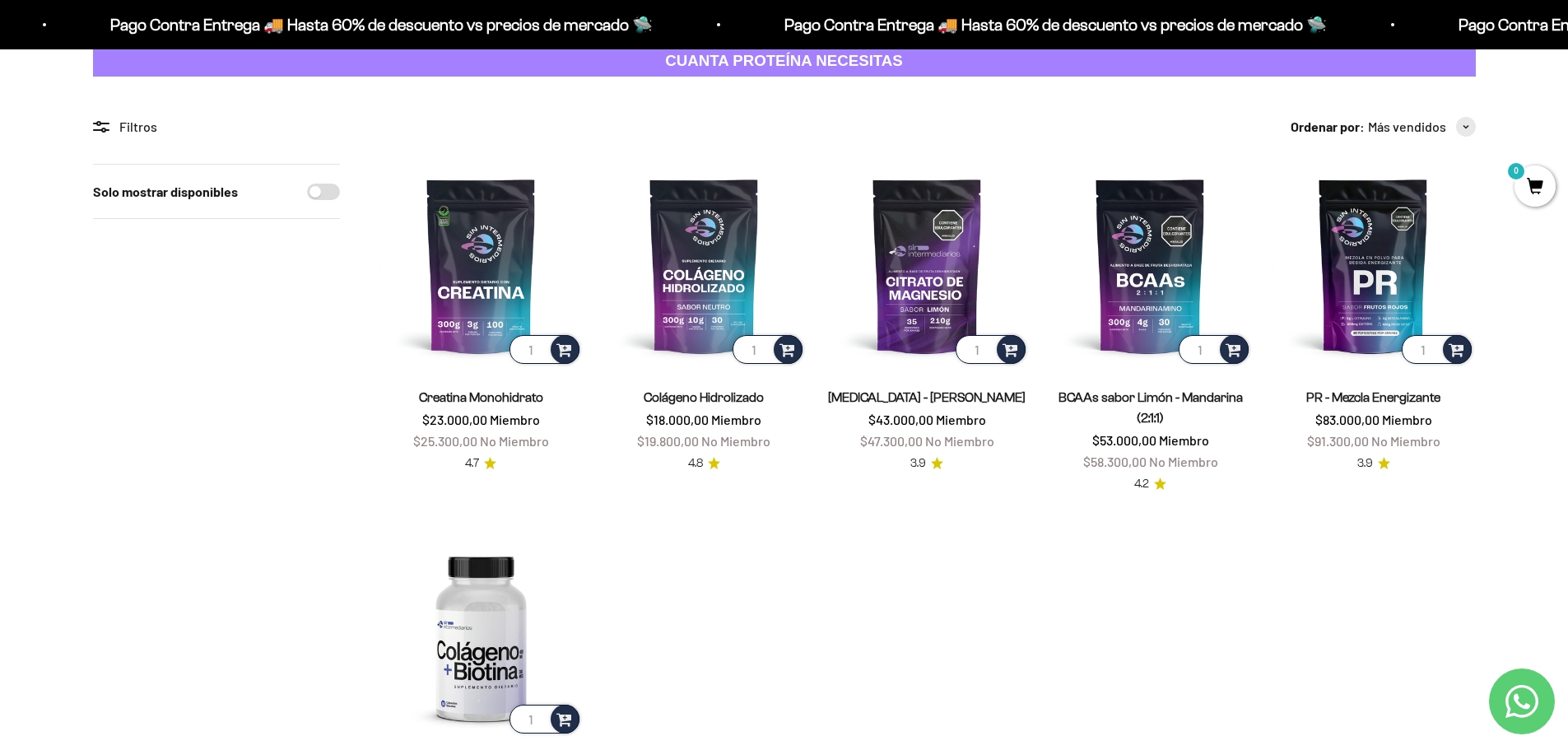
scroll to position [82, 0]
